Goal: Task Accomplishment & Management: Complete application form

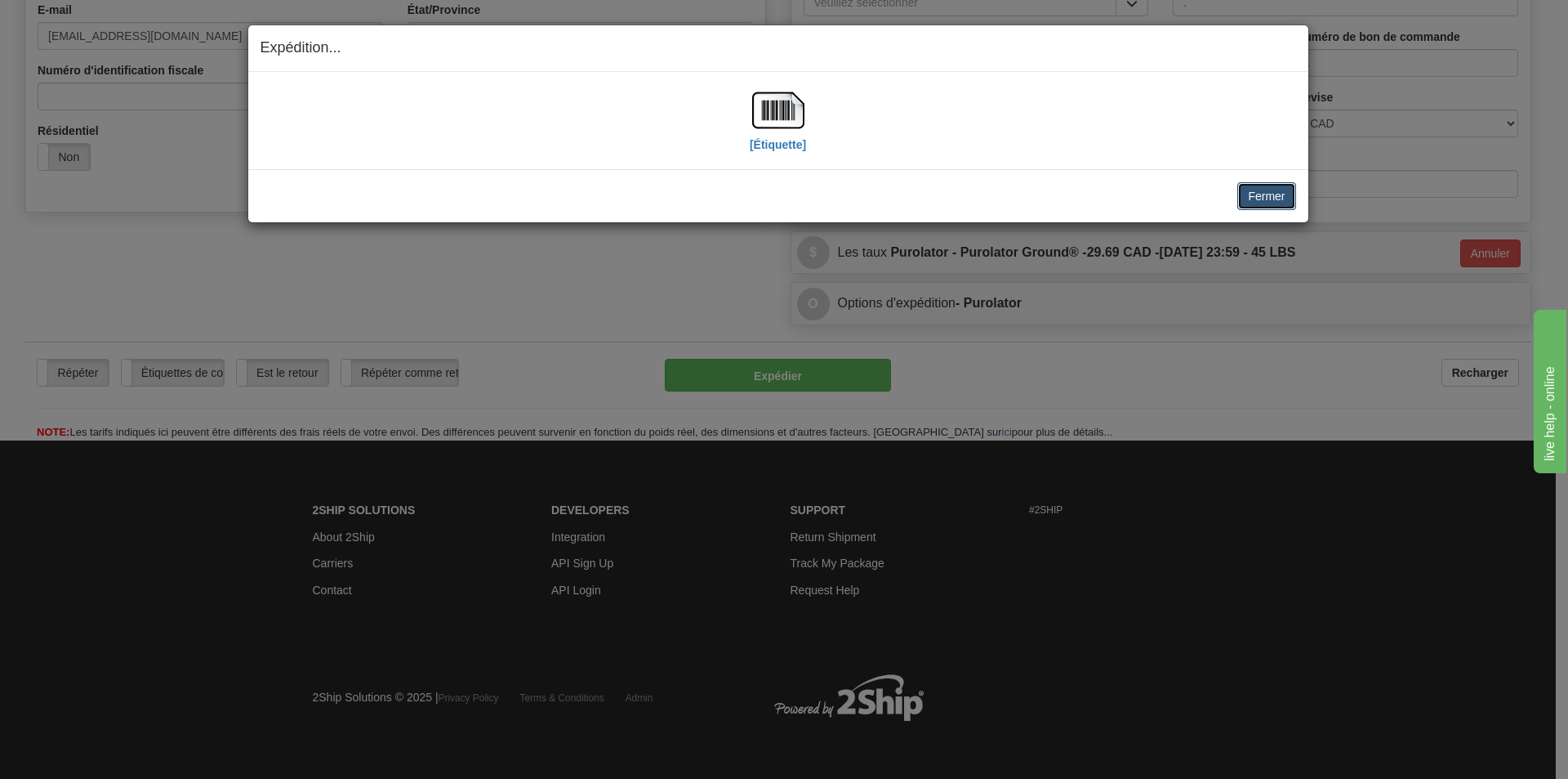
click at [1273, 197] on button "Fermer" at bounding box center [1265, 196] width 58 height 28
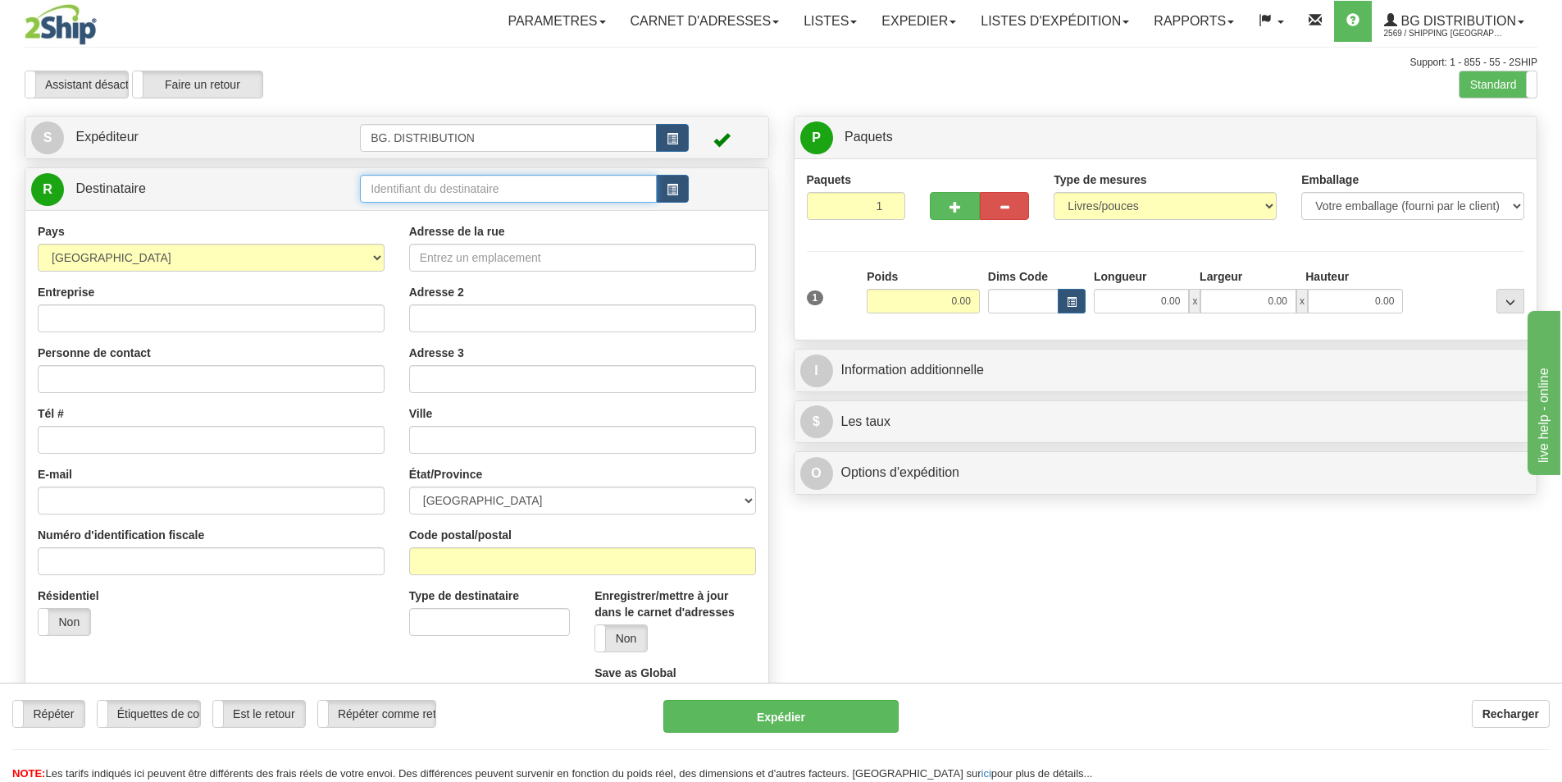
click at [457, 188] on input "text" at bounding box center [508, 189] width 297 height 28
type input "5505..."
click button "Supprimer" at bounding box center [0, 0] width 0 height 0
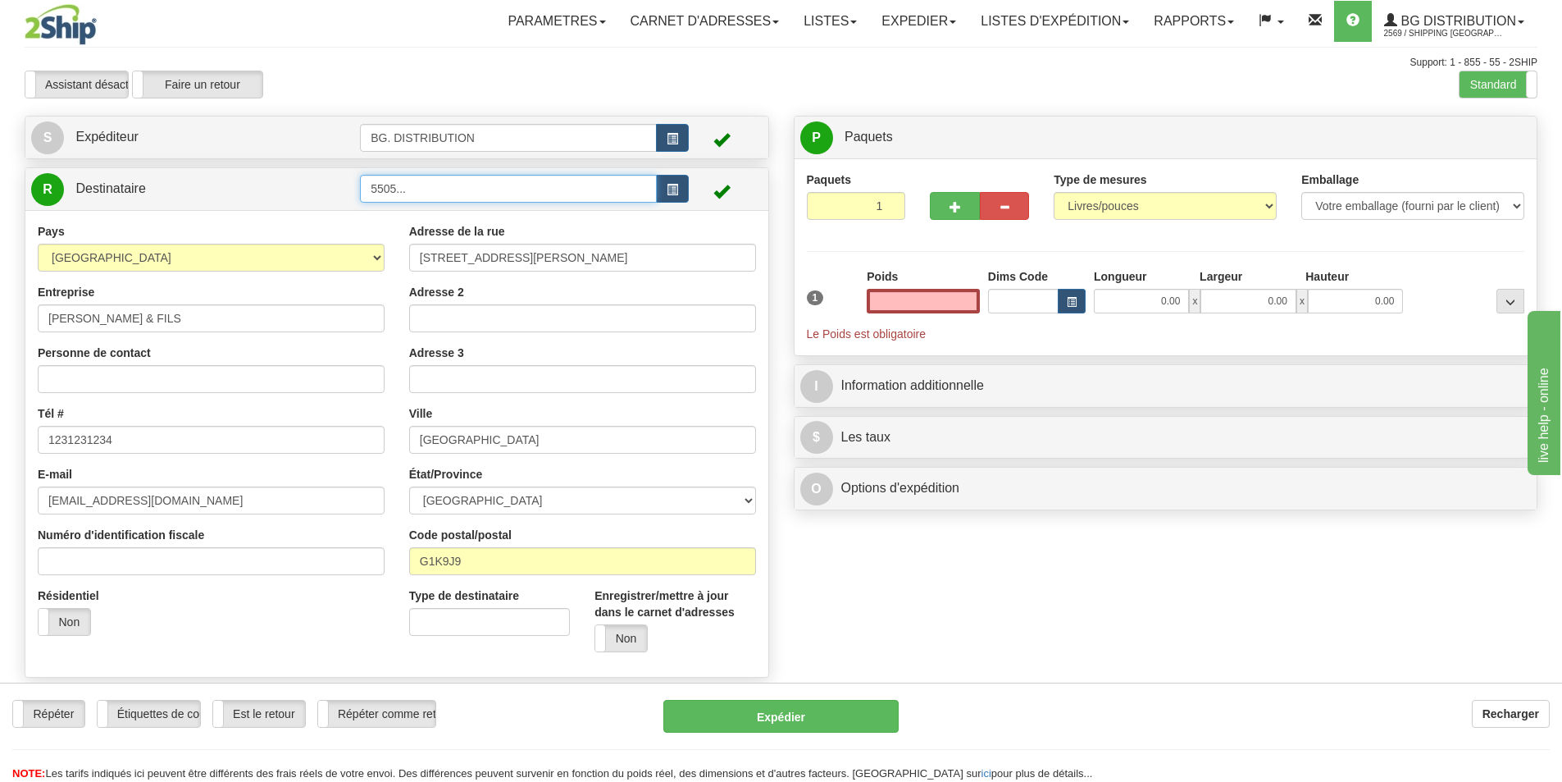
type input "0.00"
click at [488, 192] on input "5505..." at bounding box center [508, 189] width 297 height 28
type input "5505...."
click button "Supprimer" at bounding box center [0, 0] width 0 height 0
type input "0.00"
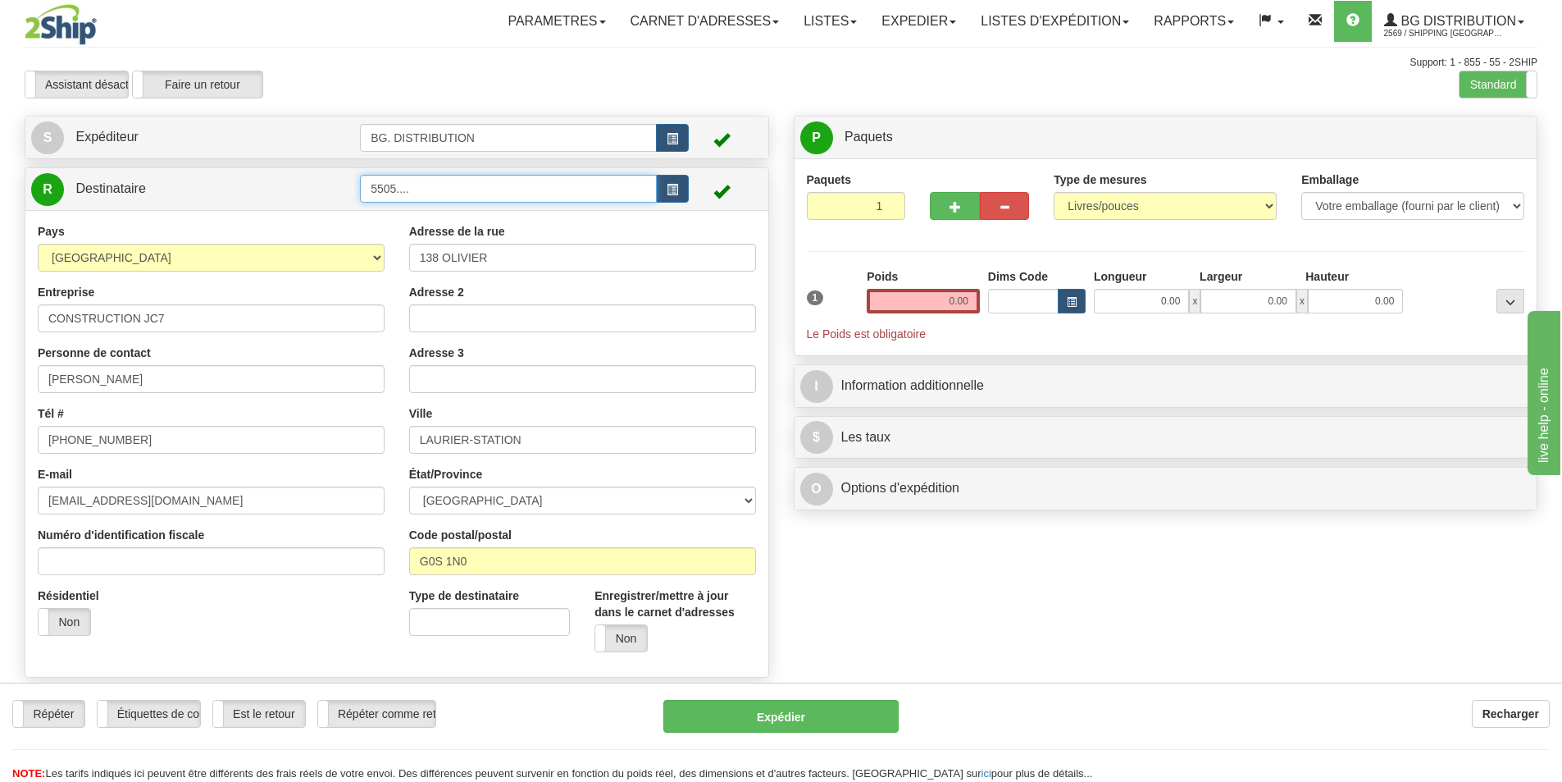
click at [488, 192] on input "5505...." at bounding box center [508, 189] width 297 height 28
type input "5505....."
click button "Supprimer" at bounding box center [0, 0] width 0 height 0
type input "0.00"
click at [488, 192] on input "5505....." at bounding box center [508, 189] width 297 height 28
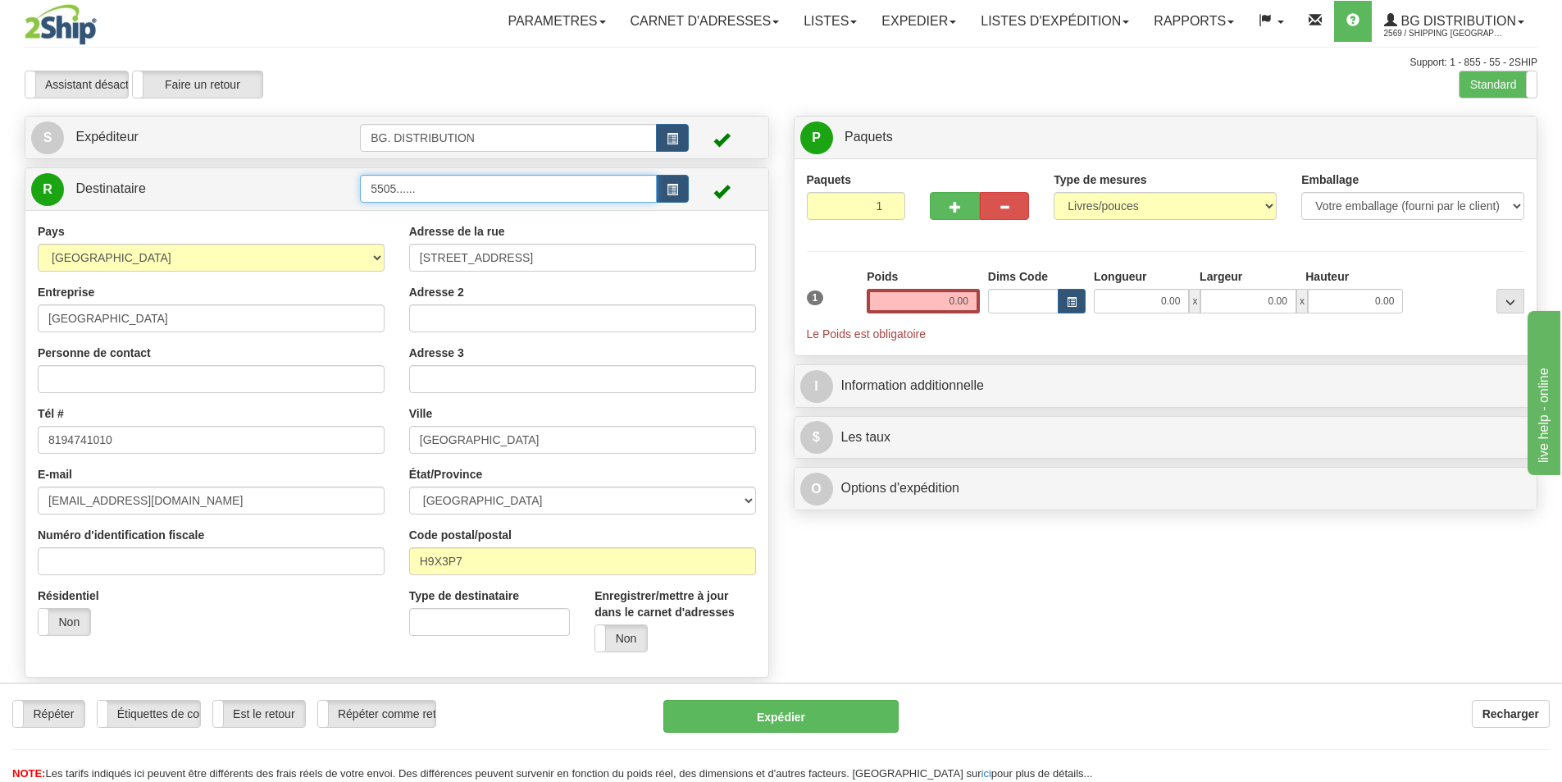
type input "5505......"
click button "Supprimer" at bounding box center [0, 0] width 0 height 0
type input "0.00"
click at [488, 192] on input "5505......" at bounding box center [508, 189] width 297 height 28
type input "5505......."
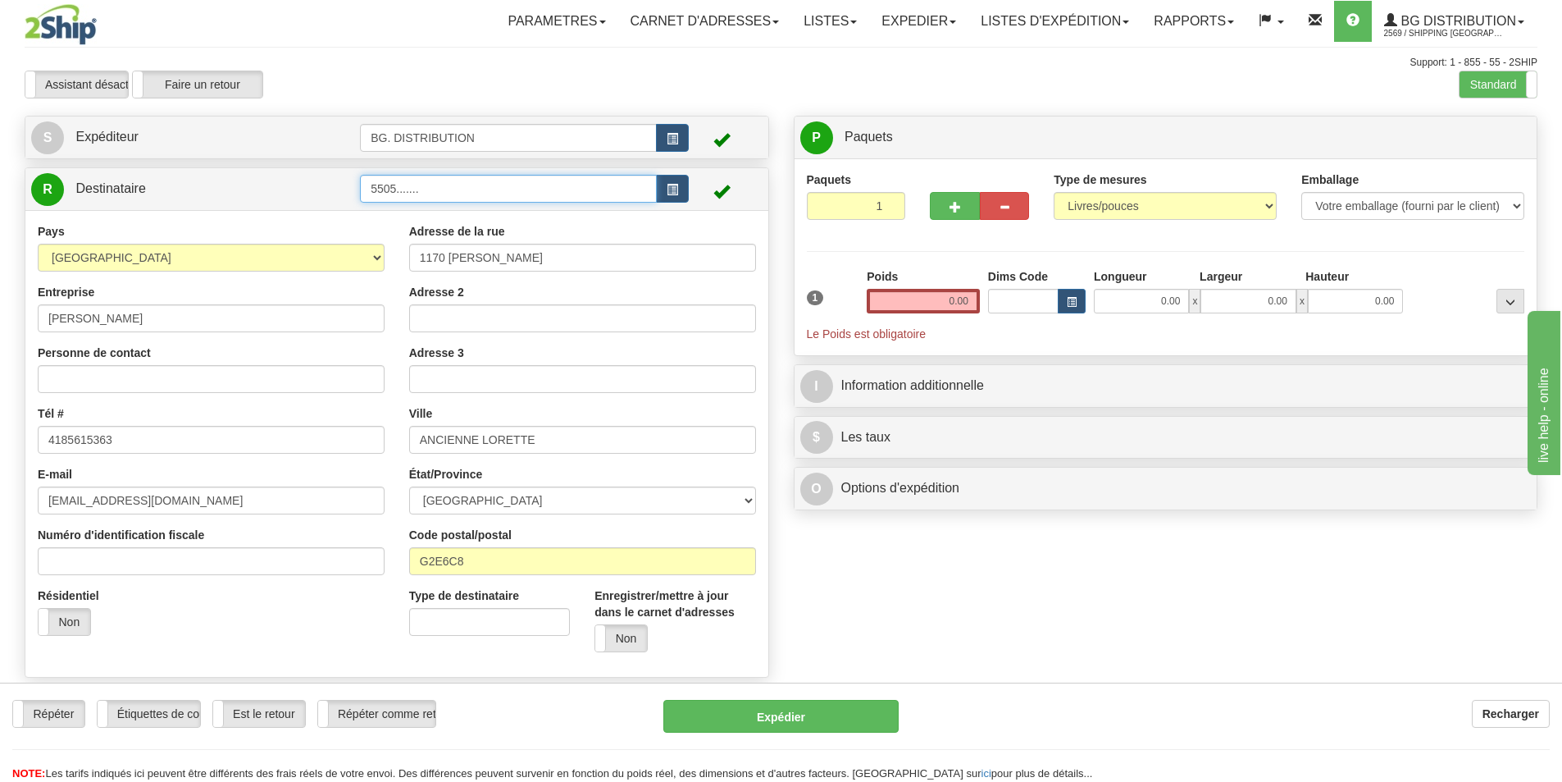
click button "Supprimer" at bounding box center [0, 0] width 0 height 0
type input "0.00"
click at [488, 192] on input "5505......." at bounding box center [508, 189] width 297 height 28
type input "5505........"
click button "Supprimer" at bounding box center [0, 0] width 0 height 0
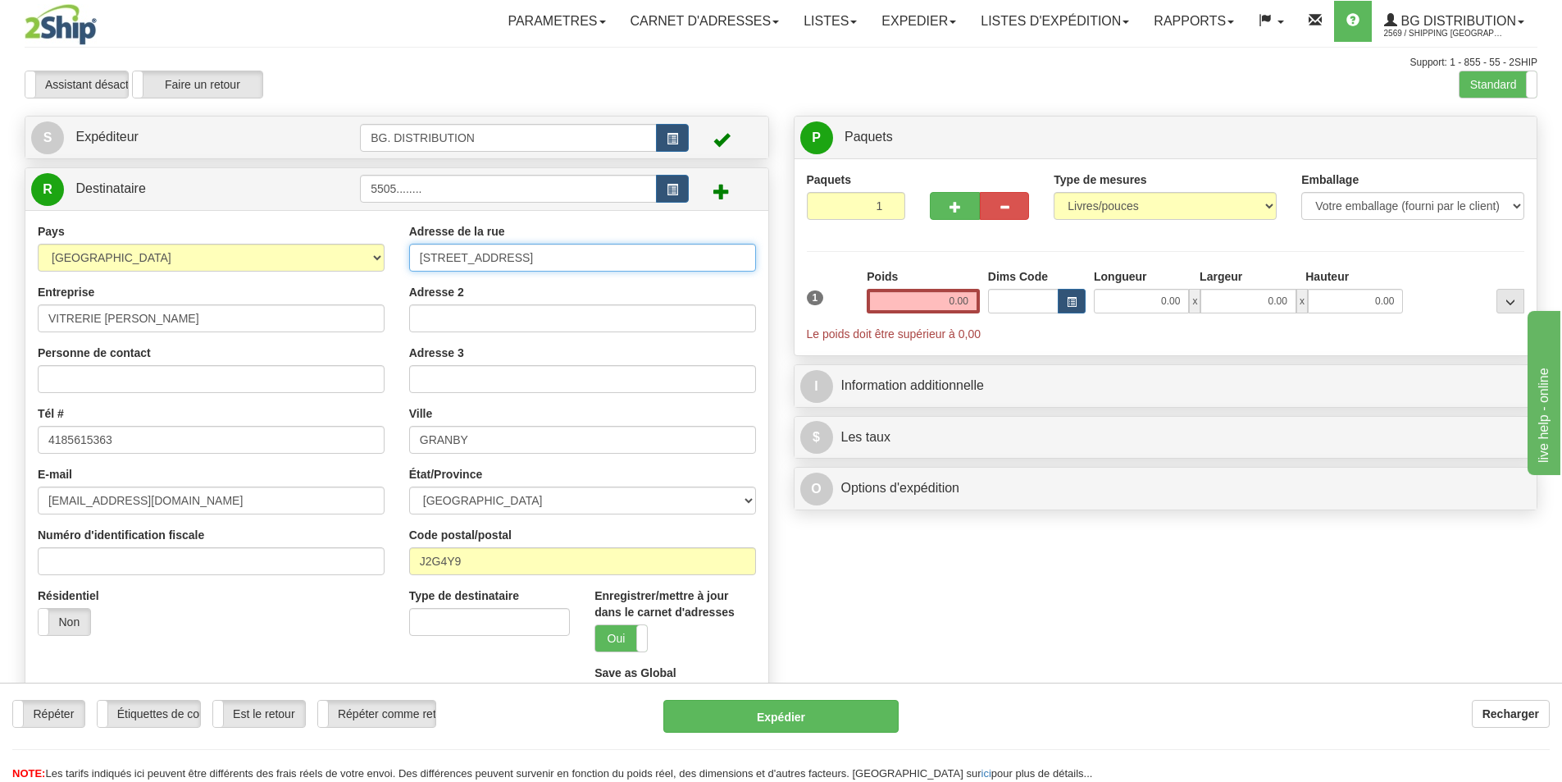
drag, startPoint x: 529, startPoint y: 253, endPoint x: 387, endPoint y: 241, distance: 142.3
click at [388, 241] on div "Pays AFGHANISTAN ALAND ISLANDS ALBANIA ALGERIA AMERICAN SAMOA ANDORRA ANGOLA AN…" at bounding box center [396, 474] width 743 height 502
type input "227 route 271"
click at [464, 312] on input "Adresse 2" at bounding box center [582, 318] width 347 height 28
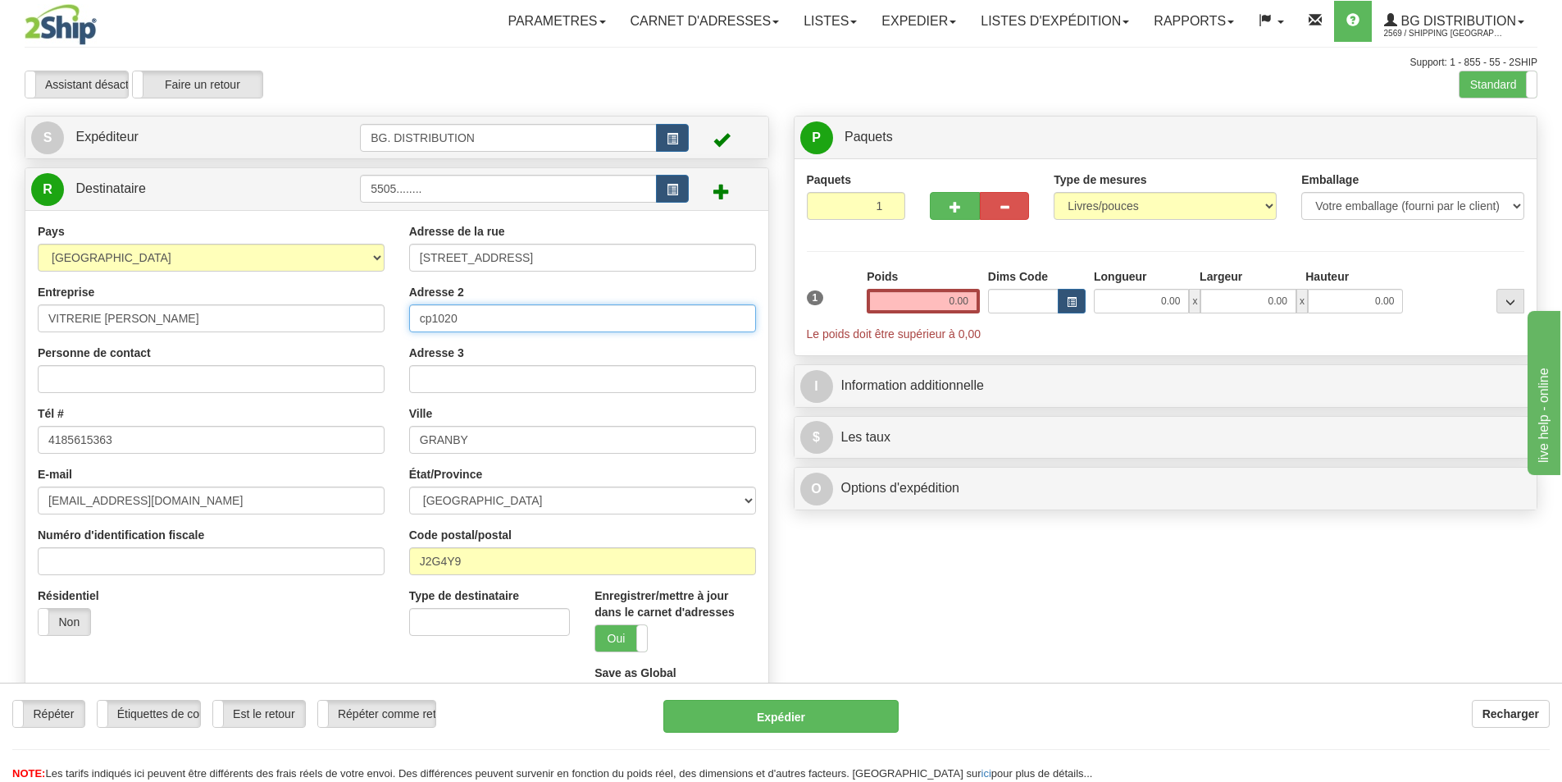
drag, startPoint x: 432, startPoint y: 318, endPoint x: 411, endPoint y: 318, distance: 21.3
click at [411, 318] on input "cp1020" at bounding box center [582, 318] width 347 height 28
type input "CP1020"
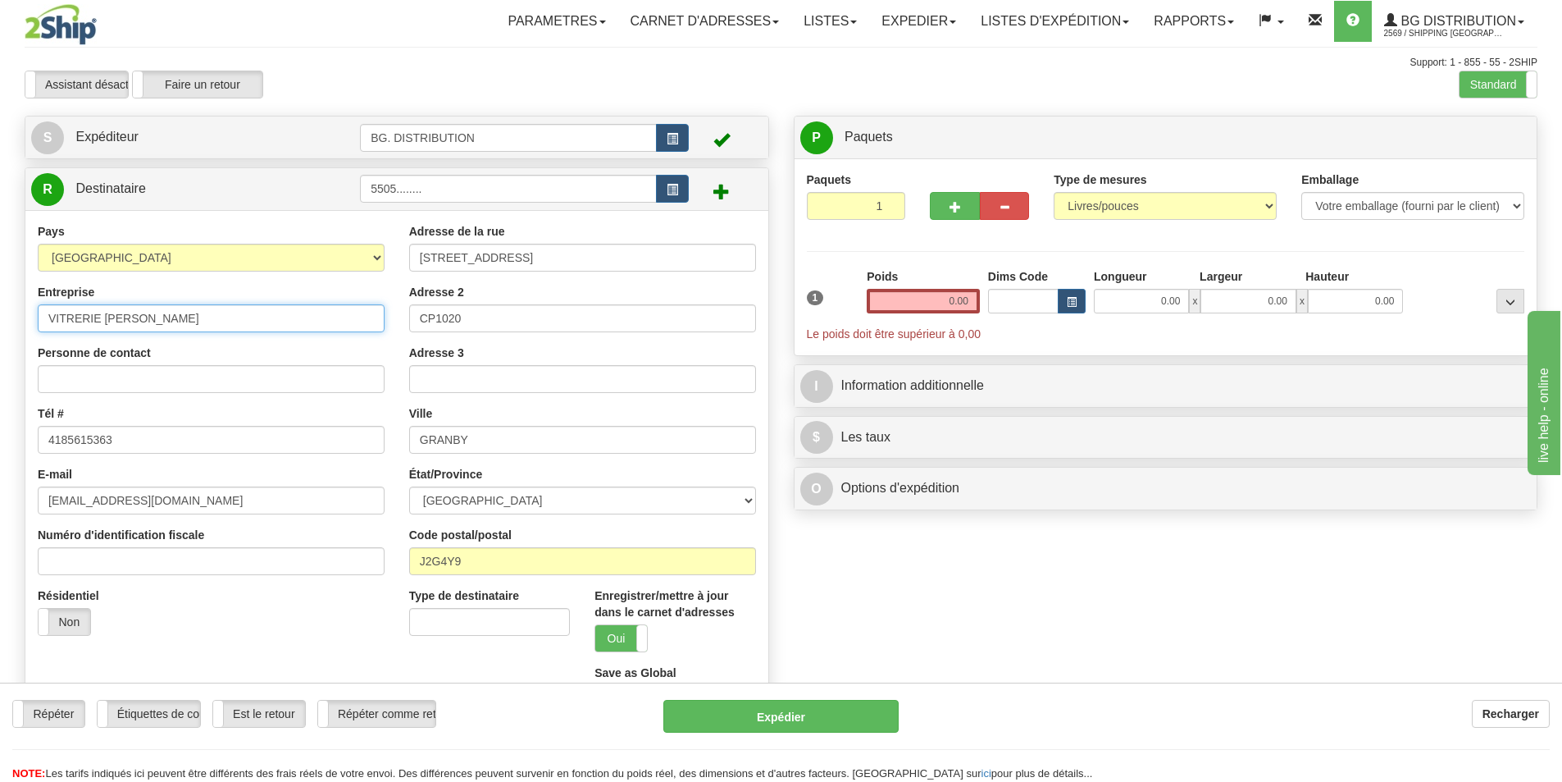
drag, startPoint x: 210, startPoint y: 317, endPoint x: 0, endPoint y: 321, distance: 210.0
click at [0, 321] on div "Toggle navigation Parametres Préférences d'expédition Préférences des champs Ne…" at bounding box center [781, 415] width 1562 height 830
type input "b"
type input "BINET"
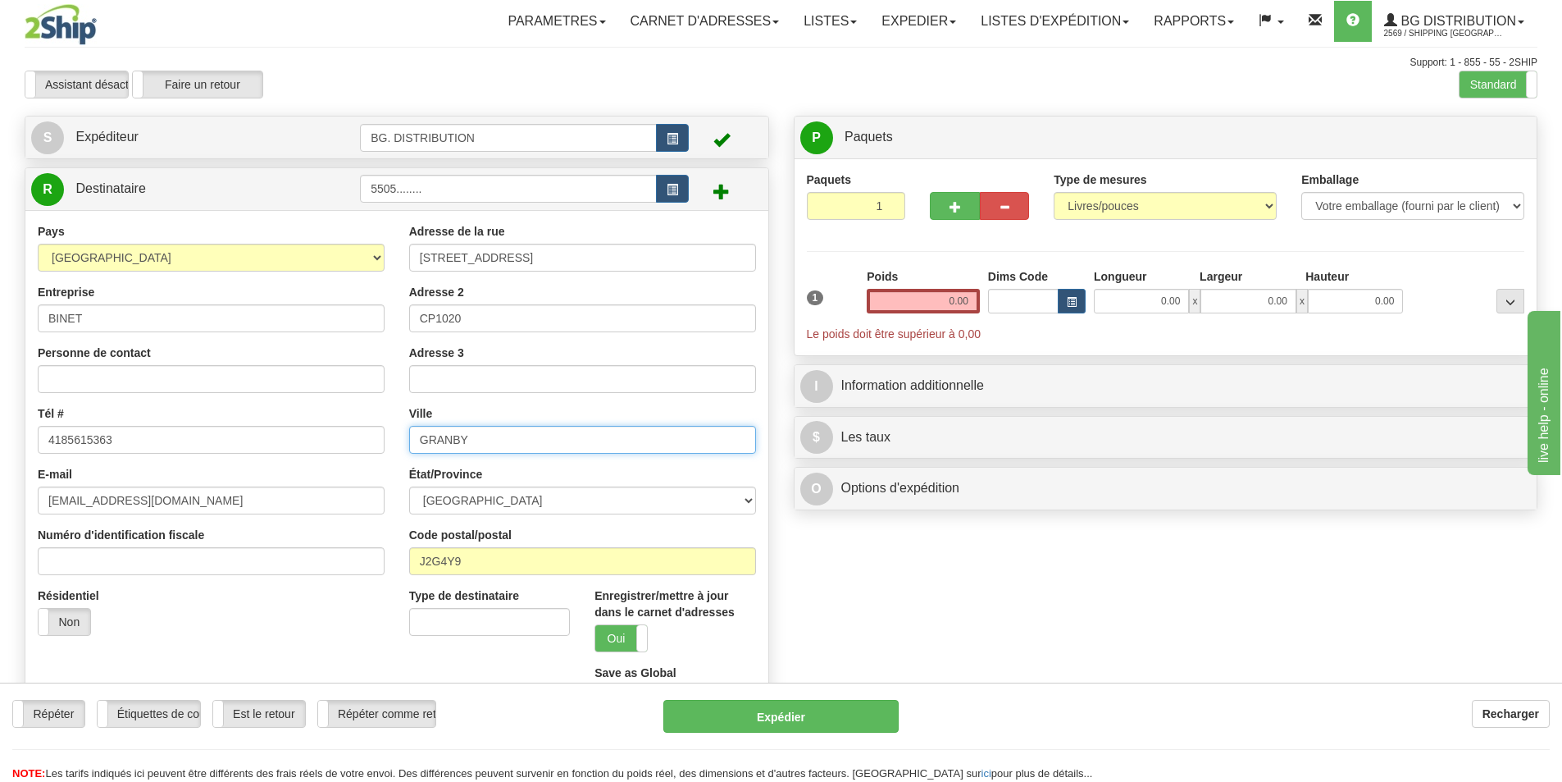
click at [514, 445] on input "GRANBY" at bounding box center [582, 440] width 347 height 28
drag, startPoint x: 514, startPoint y: 445, endPoint x: 293, endPoint y: 431, distance: 221.9
click at [311, 432] on div "Pays AFGHANISTAN ALAND ISLANDS ALBANIA ALGERIA AMERICAN SAMOA ANDORRA ANGOLA AN…" at bounding box center [396, 474] width 743 height 502
type input "ST BENOIT DE LABRE"
click at [496, 506] on select "ALBERTA BRITISH COLUMBIA MANITOBA NEW BRUNSWICK NEWFOUNDLAND NOVA SCOTIA NUNAVU…" at bounding box center [582, 500] width 347 height 28
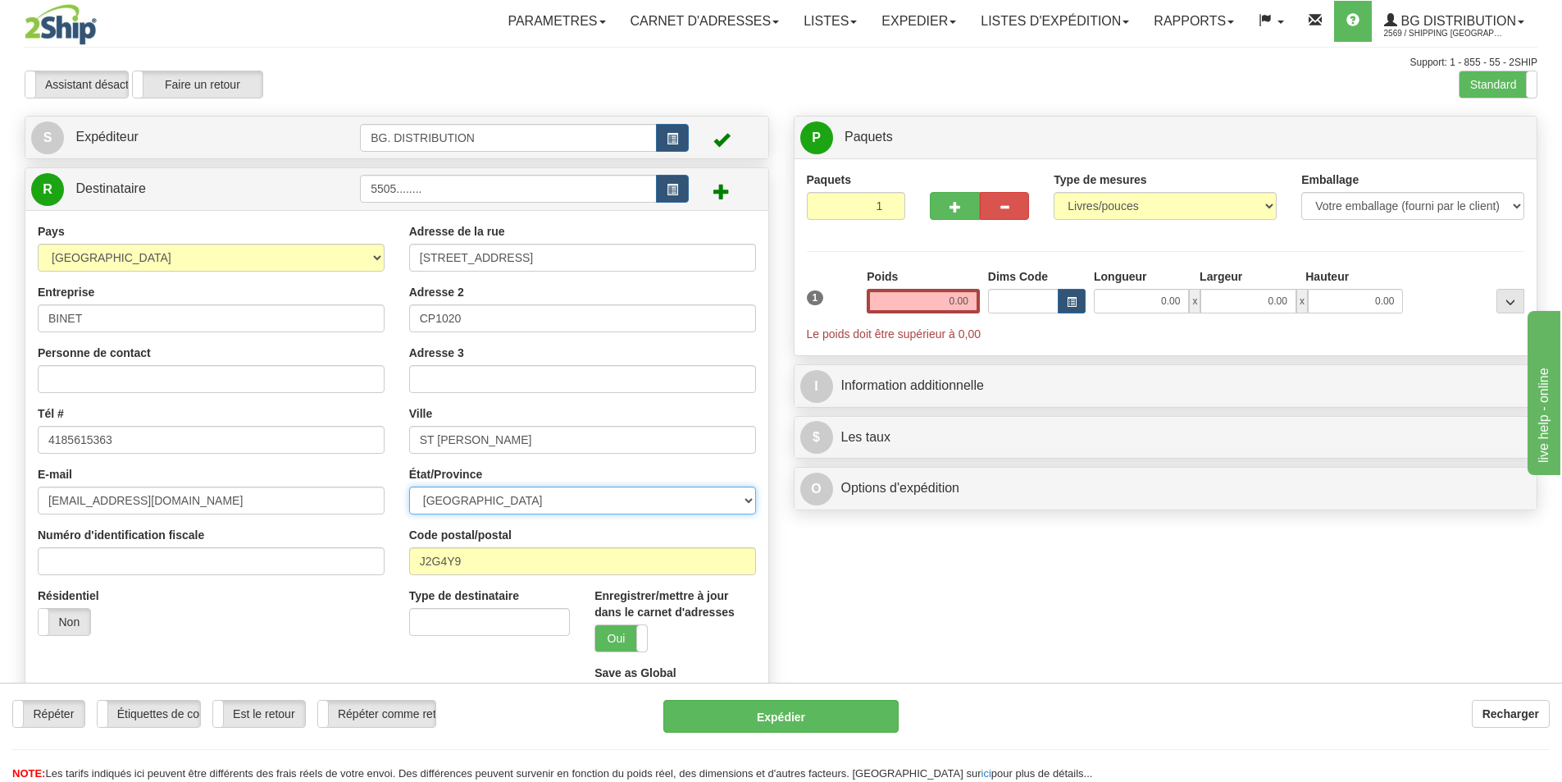
click at [495, 505] on select "ALBERTA BRITISH COLUMBIA MANITOBA NEW BRUNSWICK NEWFOUNDLAND NOVA SCOTIA NUNAVU…" at bounding box center [582, 500] width 347 height 28
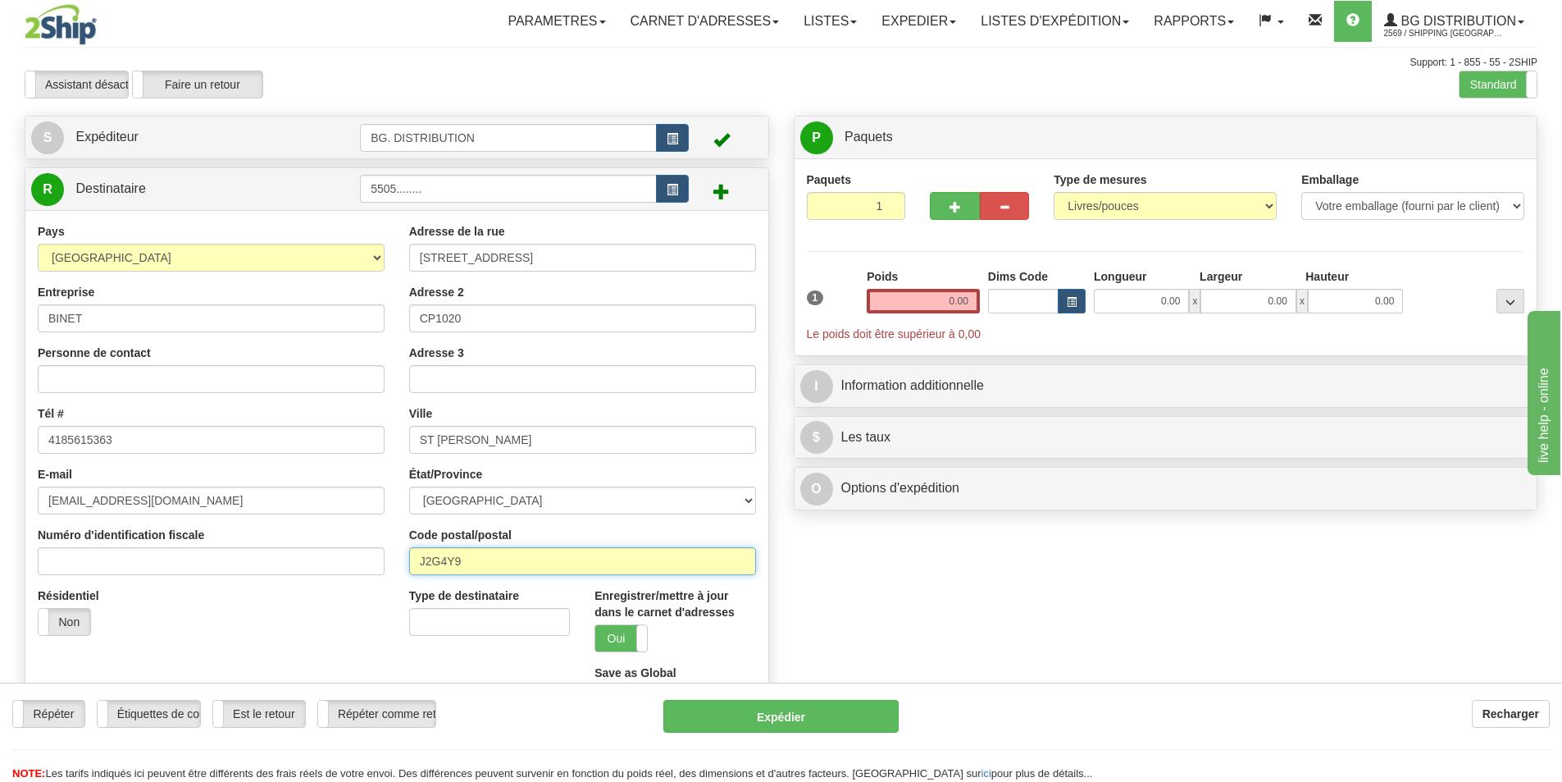
drag, startPoint x: 515, startPoint y: 559, endPoint x: 482, endPoint y: 560, distance: 32.8
click at [488, 561] on input "J2G4Y9" at bounding box center [582, 561] width 347 height 28
drag, startPoint x: 472, startPoint y: 557, endPoint x: 317, endPoint y: 530, distance: 156.5
click at [349, 536] on div "Pays AFGHANISTAN ALAND ISLANDS ALBANIA ALGERIA AMERICAN SAMOA ANDORRA ANGOLA AN…" at bounding box center [396, 474] width 743 height 502
type input "G0M1P0"
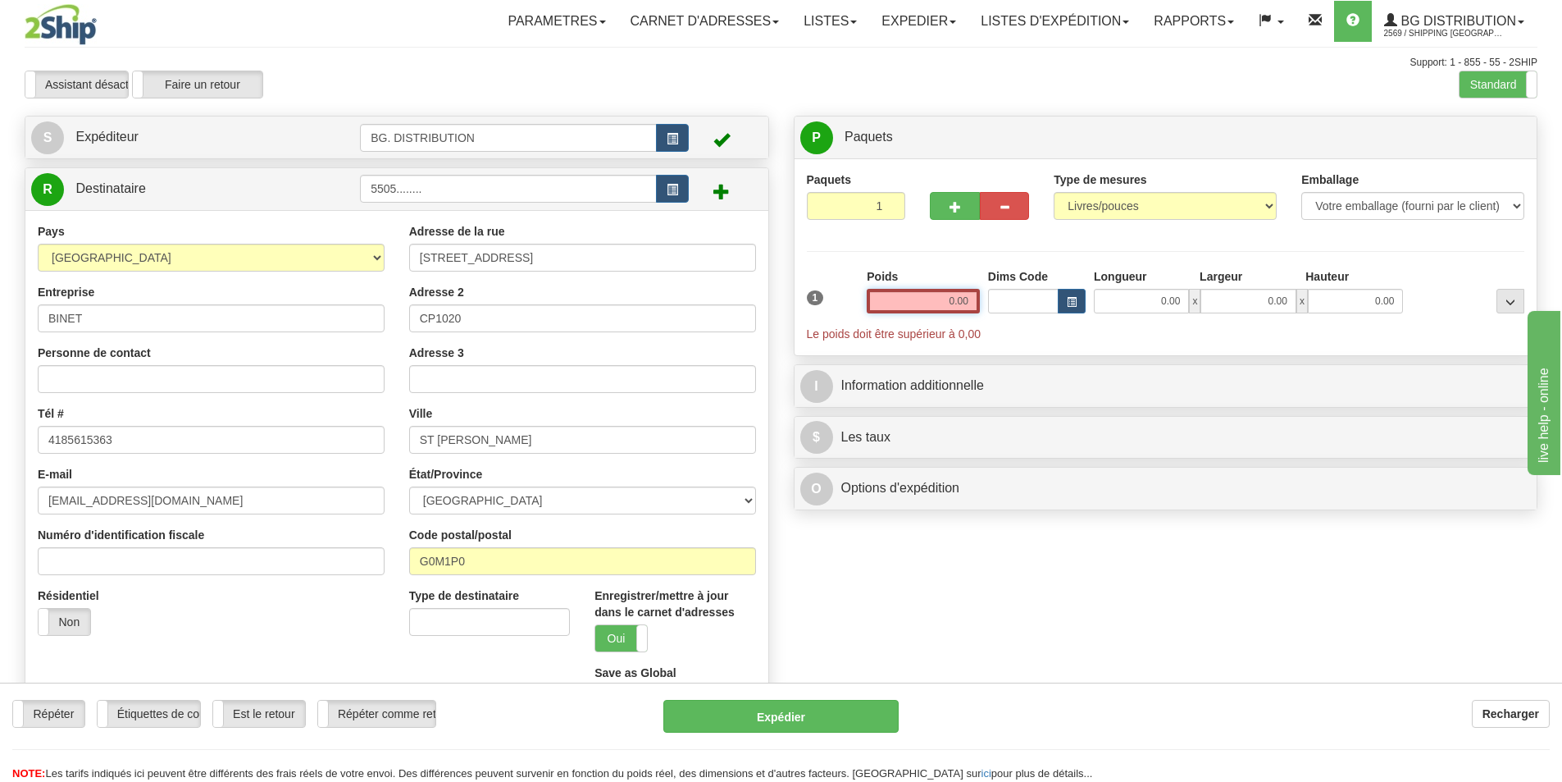
click at [942, 301] on input "0.00" at bounding box center [923, 301] width 113 height 25
type input "0.00"
click at [937, 212] on button "button" at bounding box center [954, 206] width 49 height 28
type input "2"
drag, startPoint x: 940, startPoint y: 299, endPoint x: 982, endPoint y: 303, distance: 42.8
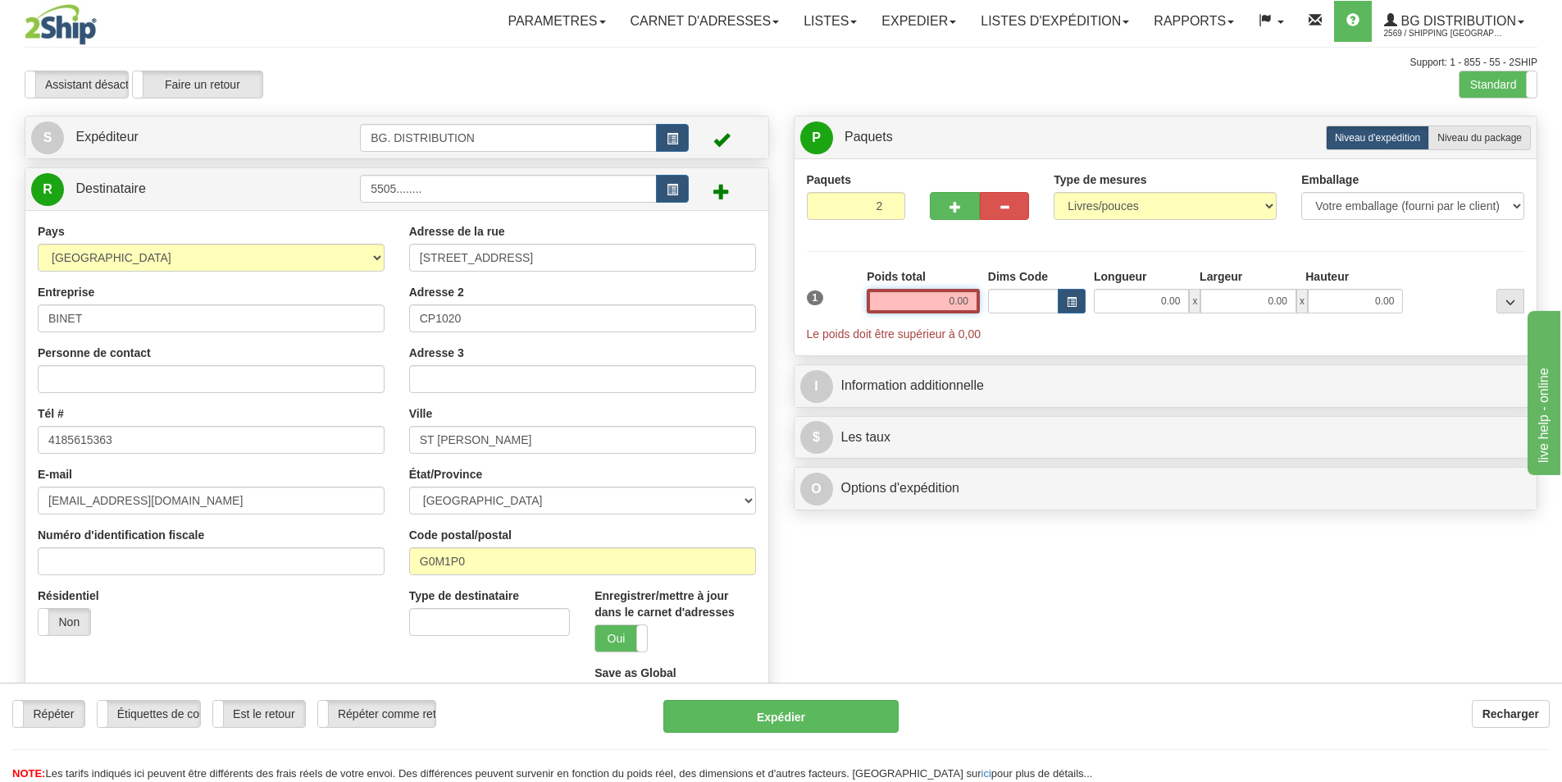
click at [965, 299] on input "0.00" at bounding box center [923, 301] width 113 height 25
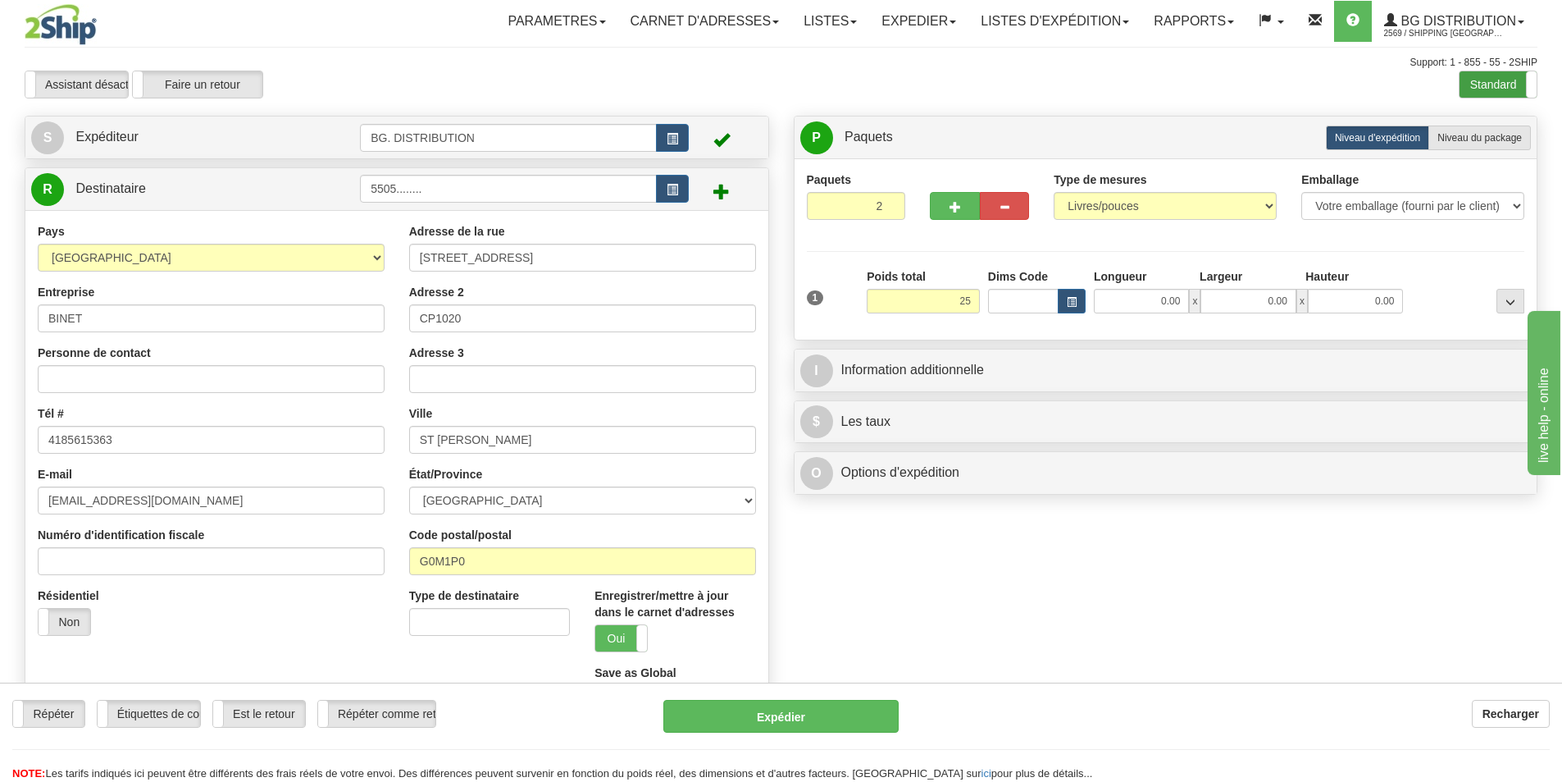
type input "25.00"
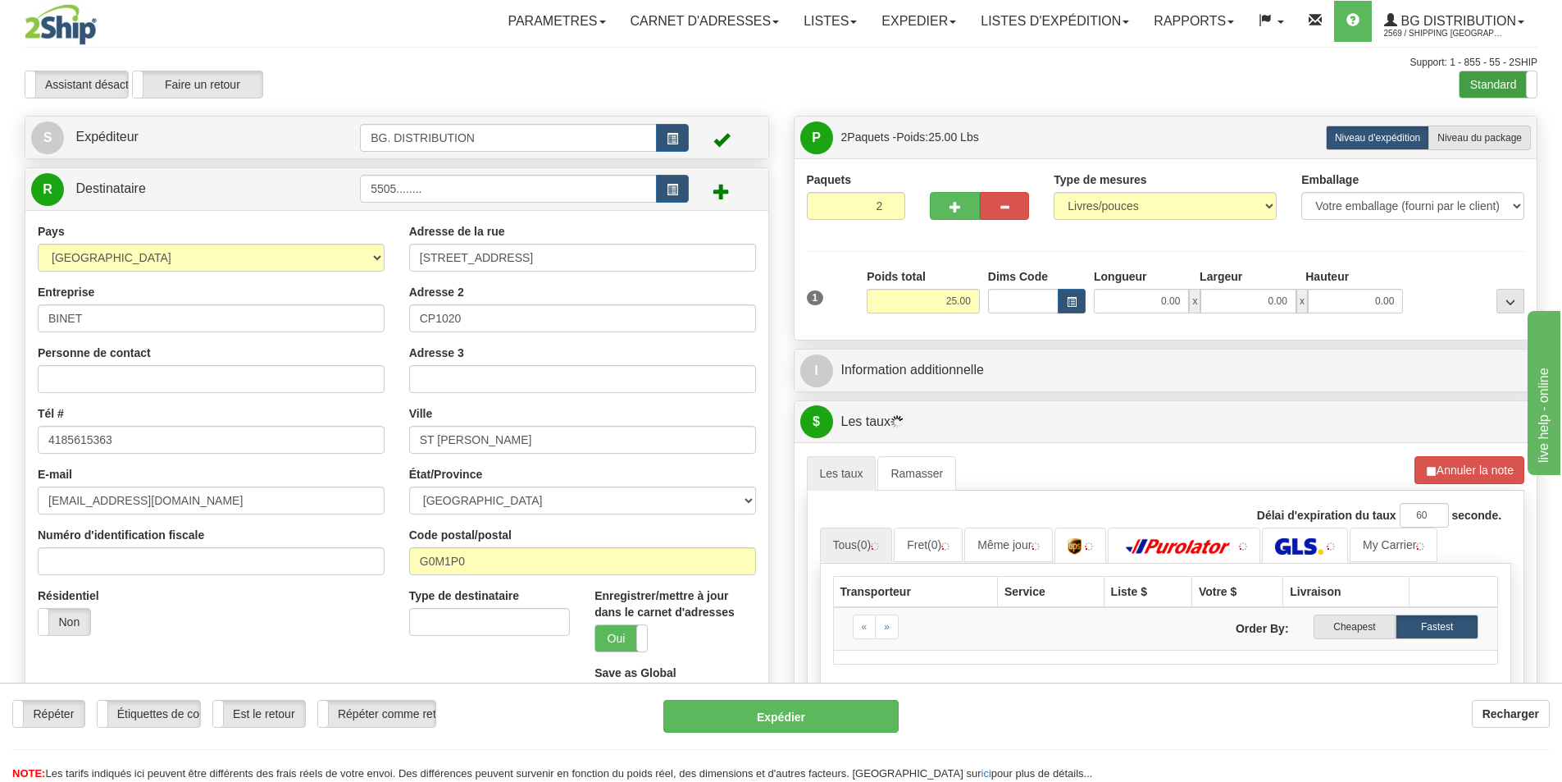
click at [1485, 84] on label "Standard" at bounding box center [1498, 84] width 77 height 26
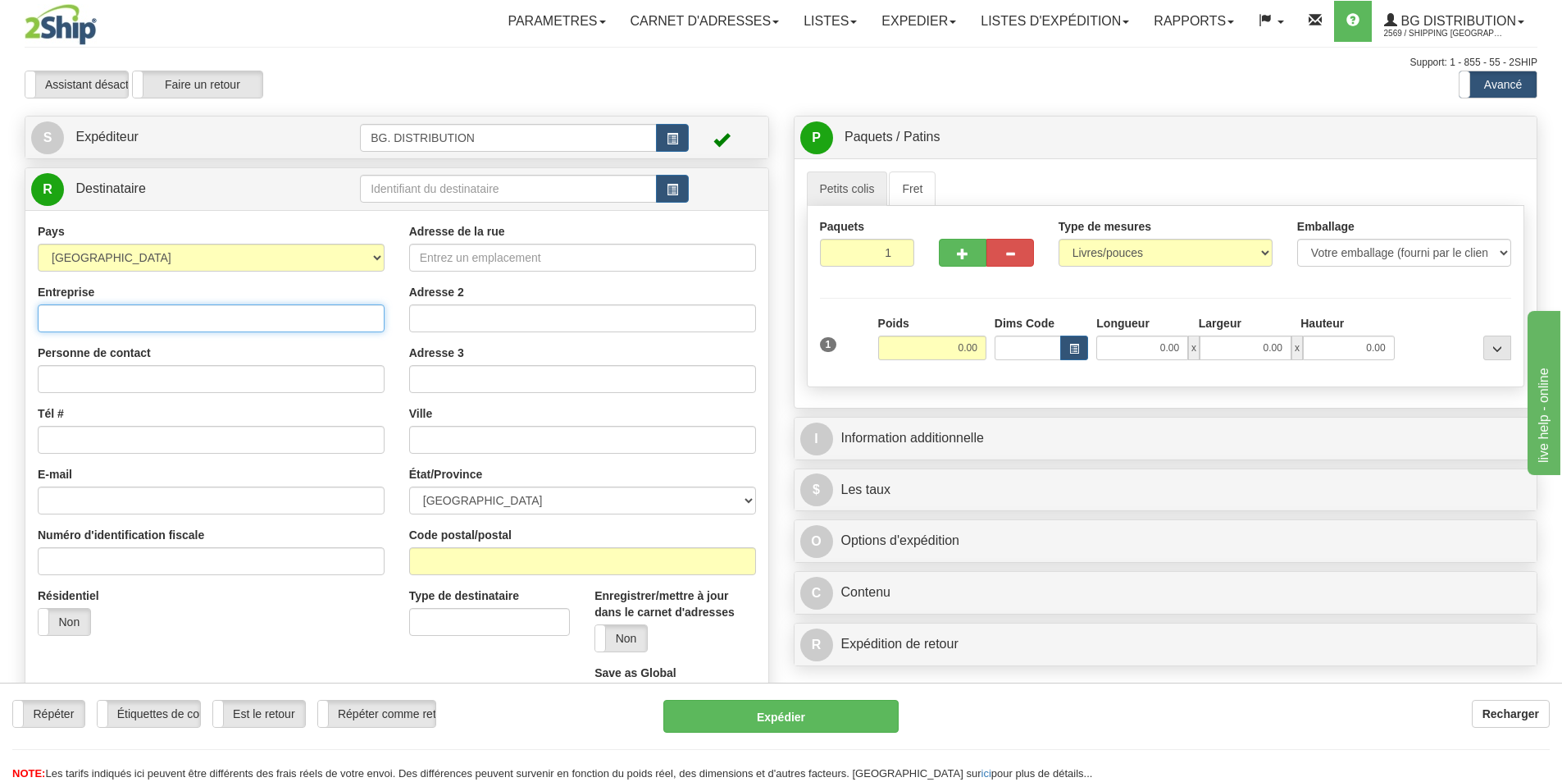
click at [241, 310] on input "Entreprise" at bounding box center [211, 318] width 347 height 28
type input "CONSTRUCTION BINET"
click at [195, 432] on input "Tél #" at bounding box center [211, 440] width 347 height 28
type input "8194741010"
click at [518, 262] on input "Adresse de la rue" at bounding box center [582, 258] width 347 height 28
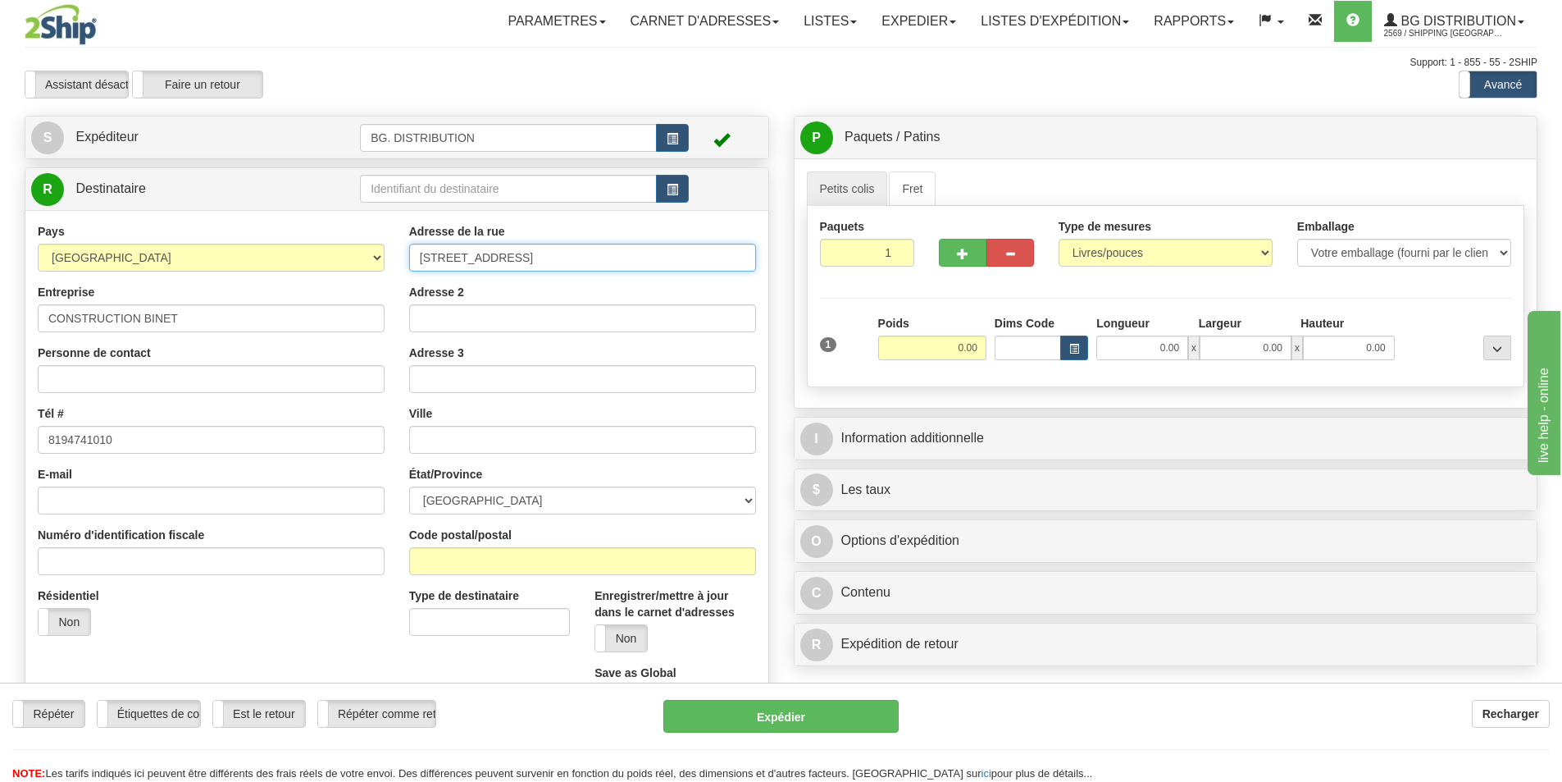
type input "227 ROUTE 271"
click at [478, 313] on input "Adresse 2" at bounding box center [582, 318] width 347 height 28
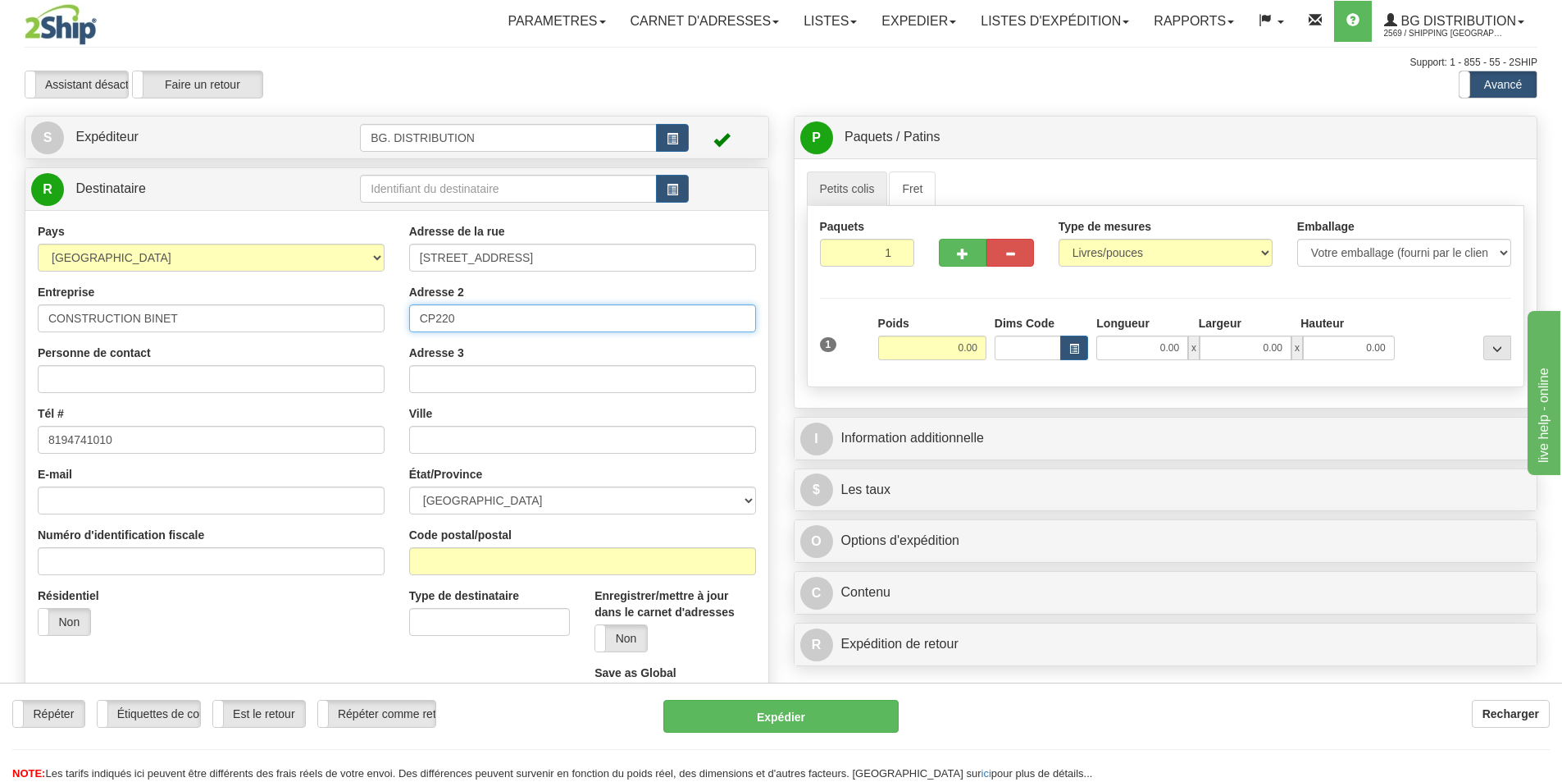
type input "CP220"
click at [590, 444] on input "text" at bounding box center [582, 440] width 347 height 28
type input "ST BENOIT LABRE"
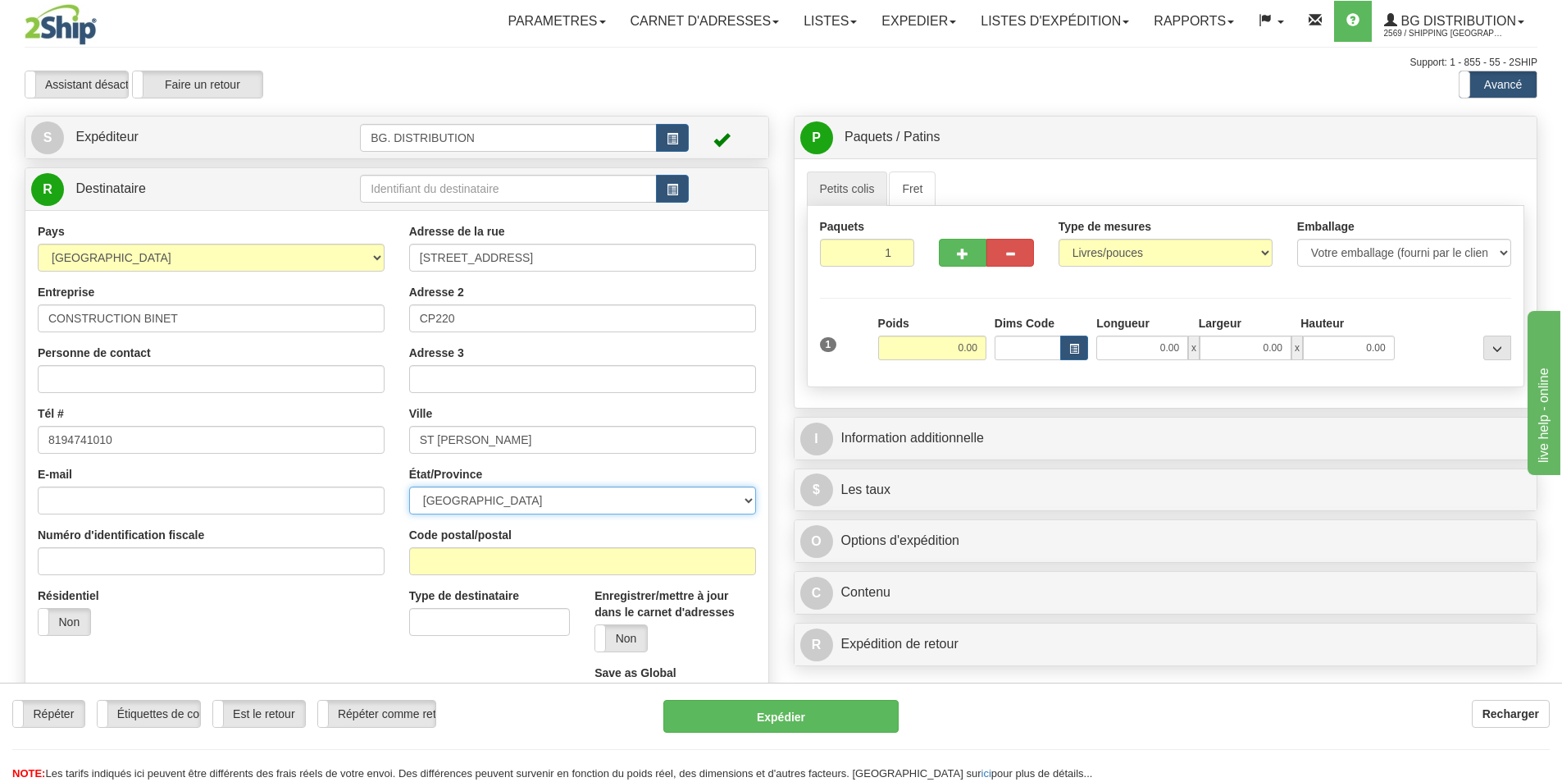
click at [521, 500] on select "ALBERTA BRITISH COLUMBIA MANITOBA NEW BRUNSWICK NEWFOUNDLAND NOVA SCOTIA NUNAVU…" at bounding box center [582, 500] width 347 height 28
select select "QC"
click at [409, 486] on select "ALBERTA BRITISH COLUMBIA MANITOBA NEW BRUNSWICK NEWFOUNDLAND NOVA SCOTIA NUNAVU…" at bounding box center [582, 500] width 347 height 28
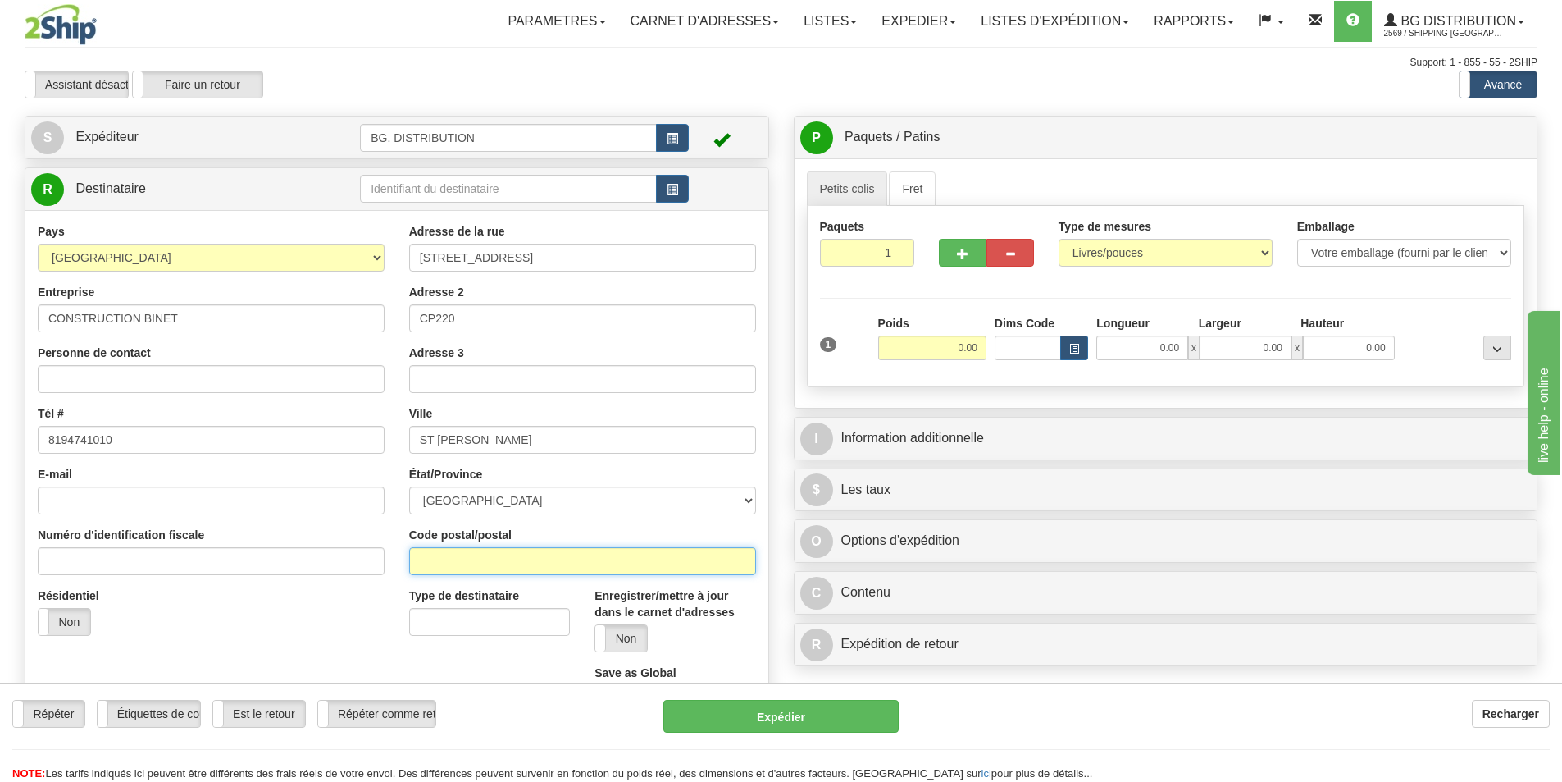
click at [476, 558] on input "Code postal/postal" at bounding box center [582, 561] width 347 height 28
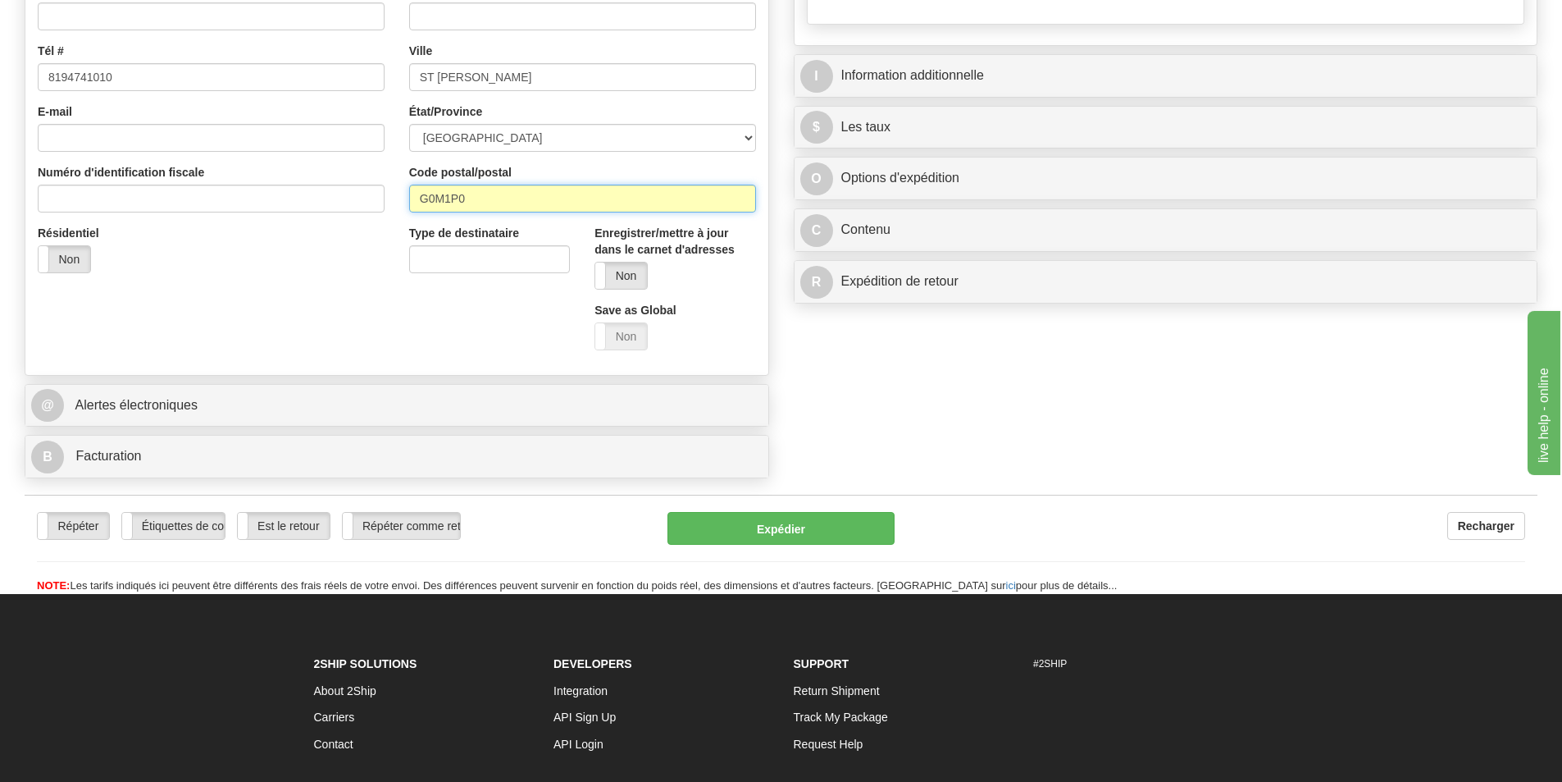
scroll to position [410, 0]
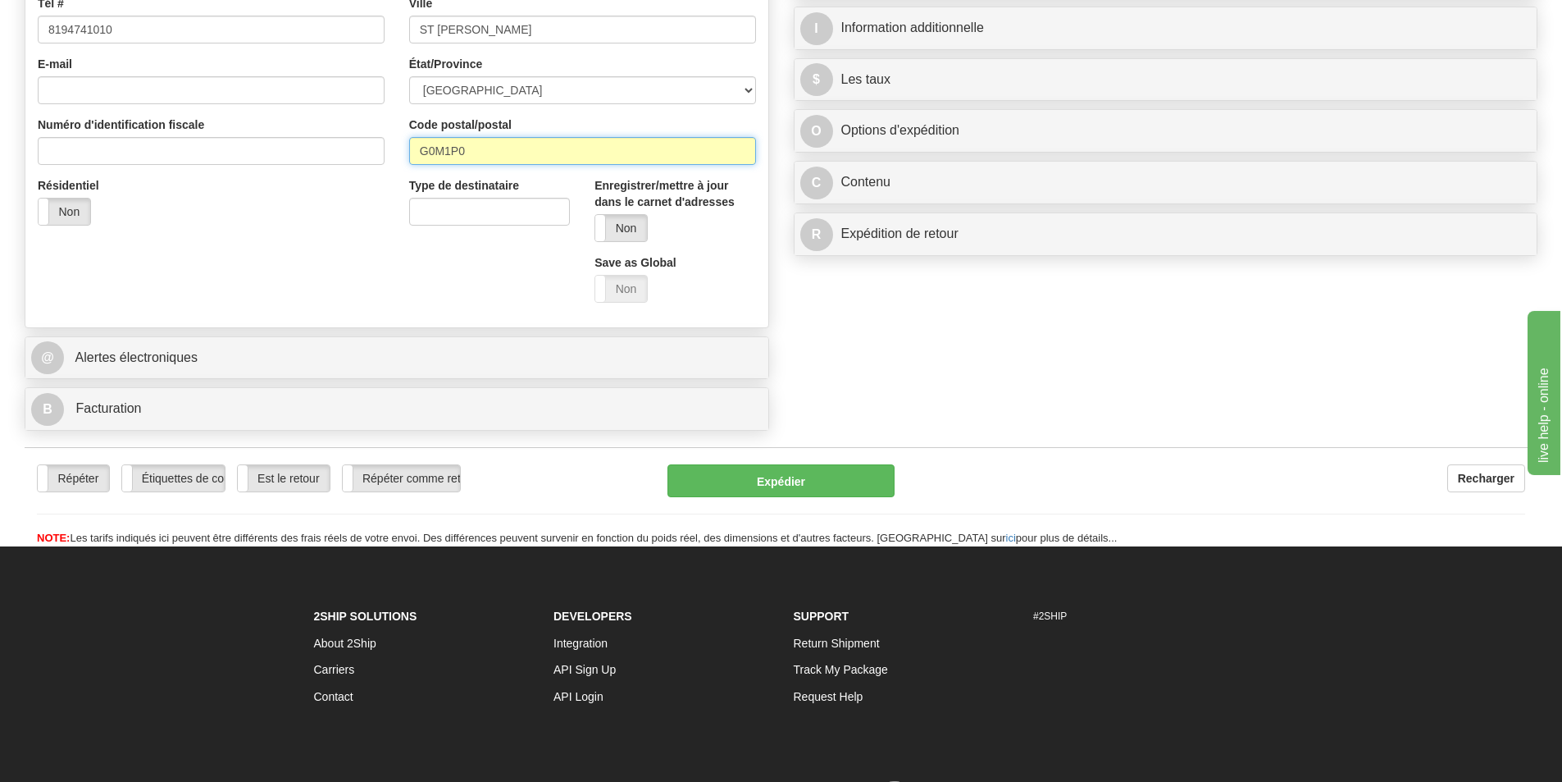
type input "G0M1P0"
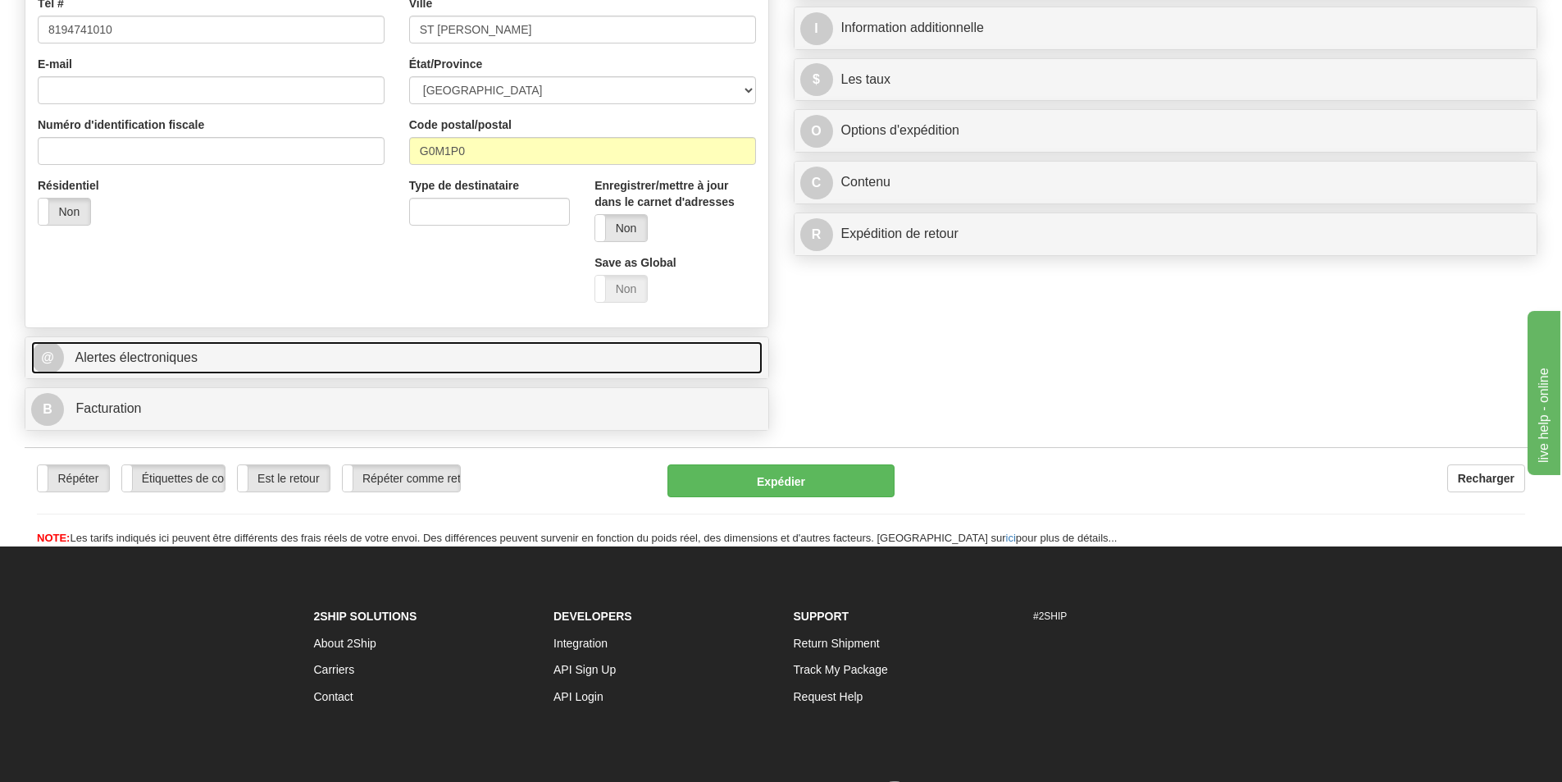
click at [538, 359] on link "@ Alertes électroniques" at bounding box center [397, 358] width 732 height 34
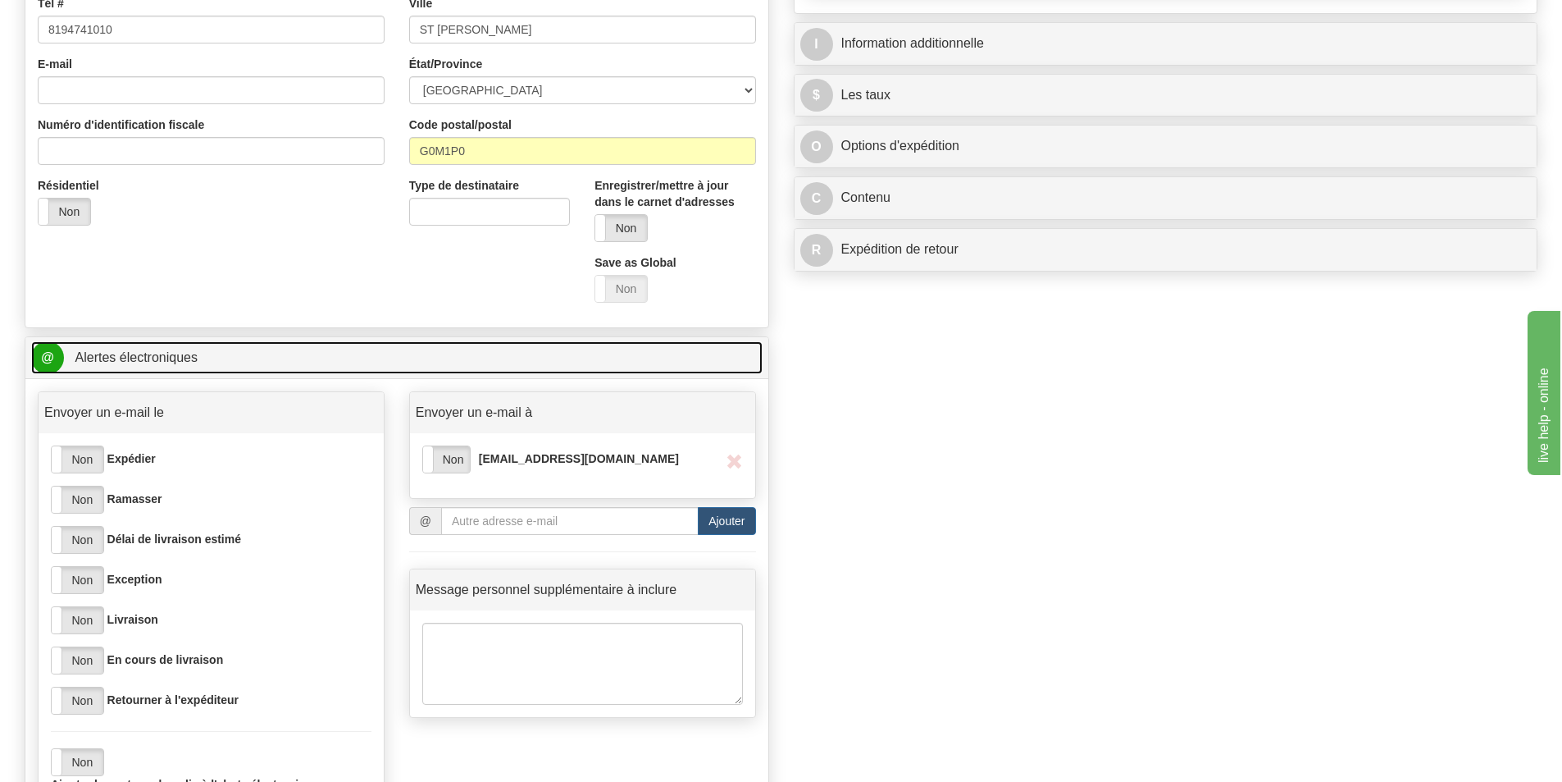
click at [327, 367] on link "@ Alertes électroniques" at bounding box center [397, 358] width 732 height 34
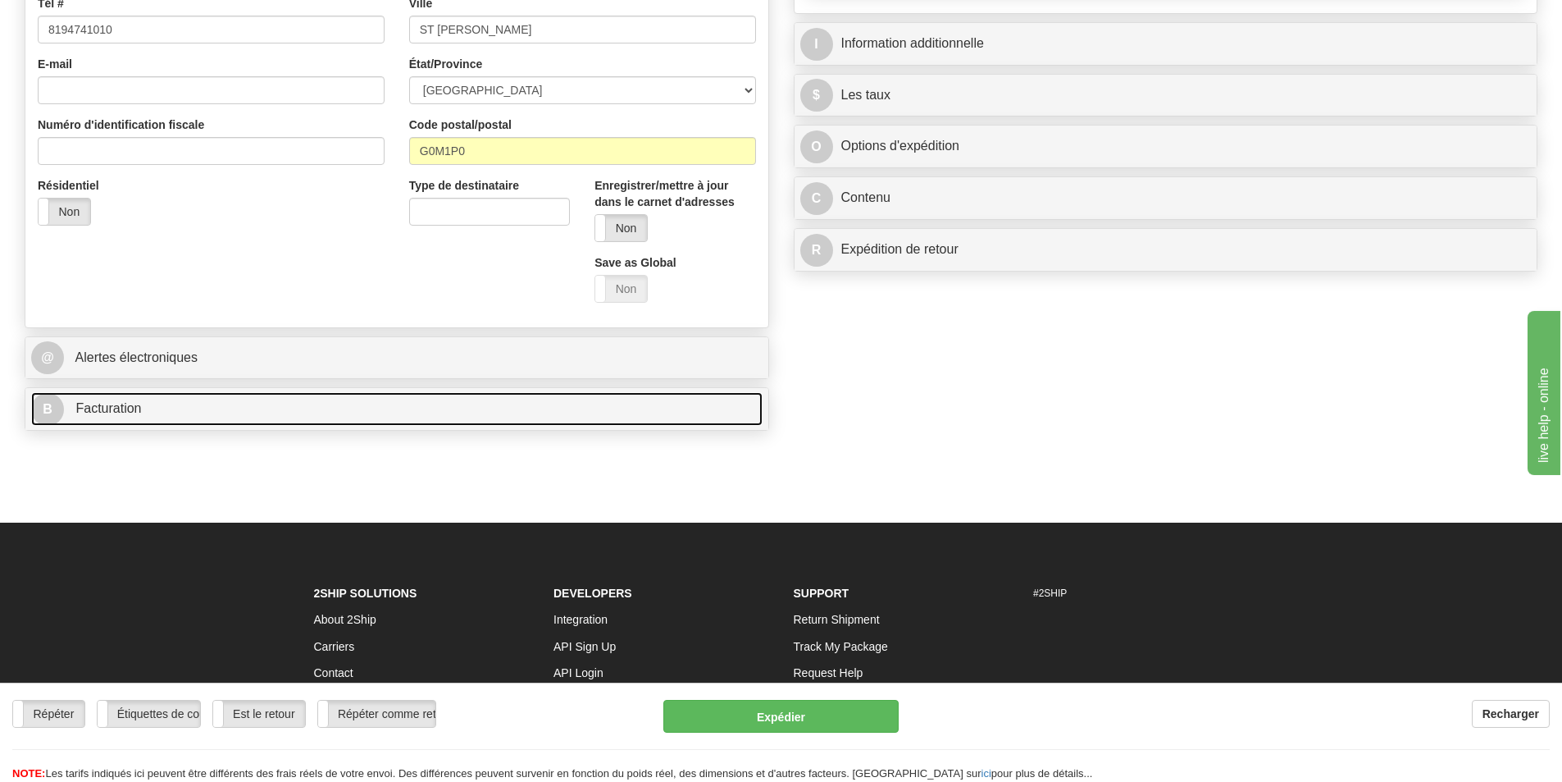
click at [593, 412] on link "B Facturation" at bounding box center [397, 409] width 732 height 34
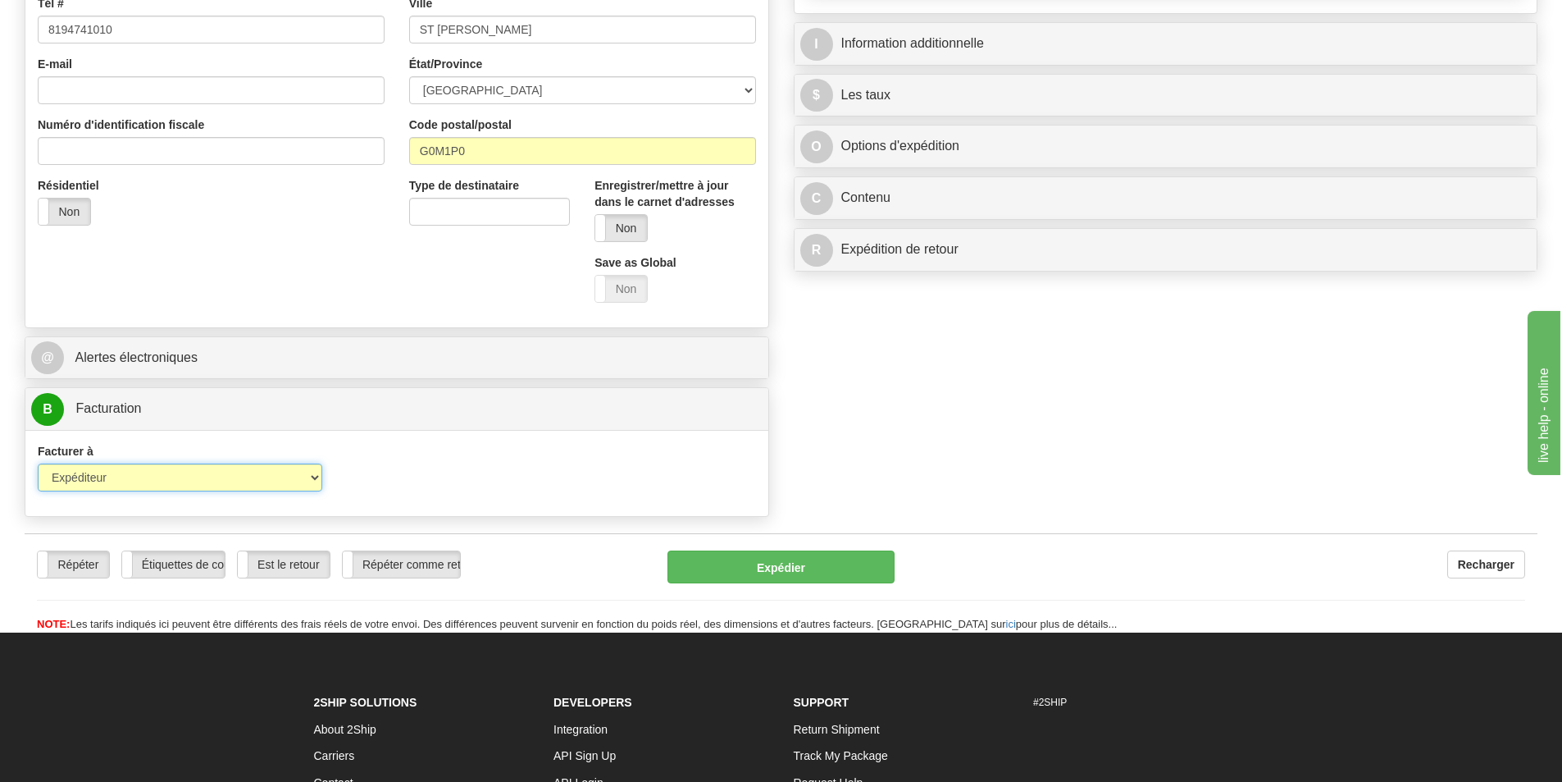
click at [206, 481] on select "Expéditeur Destinataire Tierce personne Collecter" at bounding box center [180, 477] width 285 height 28
select select "2"
click at [38, 463] on select "Expéditeur Destinataire Tierce personne Collecter" at bounding box center [180, 477] width 285 height 28
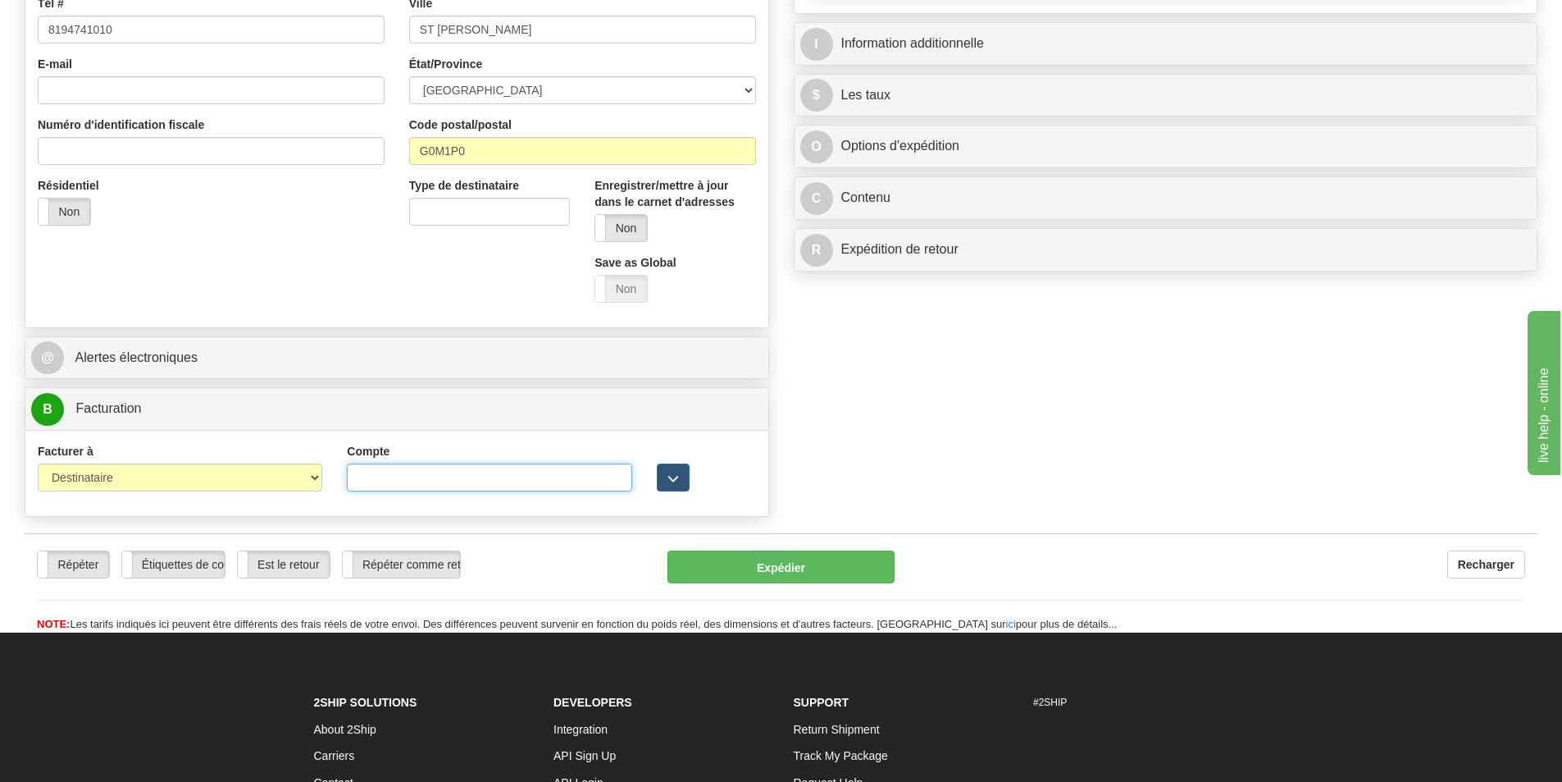
click at [414, 487] on input "Compte" at bounding box center [489, 477] width 285 height 28
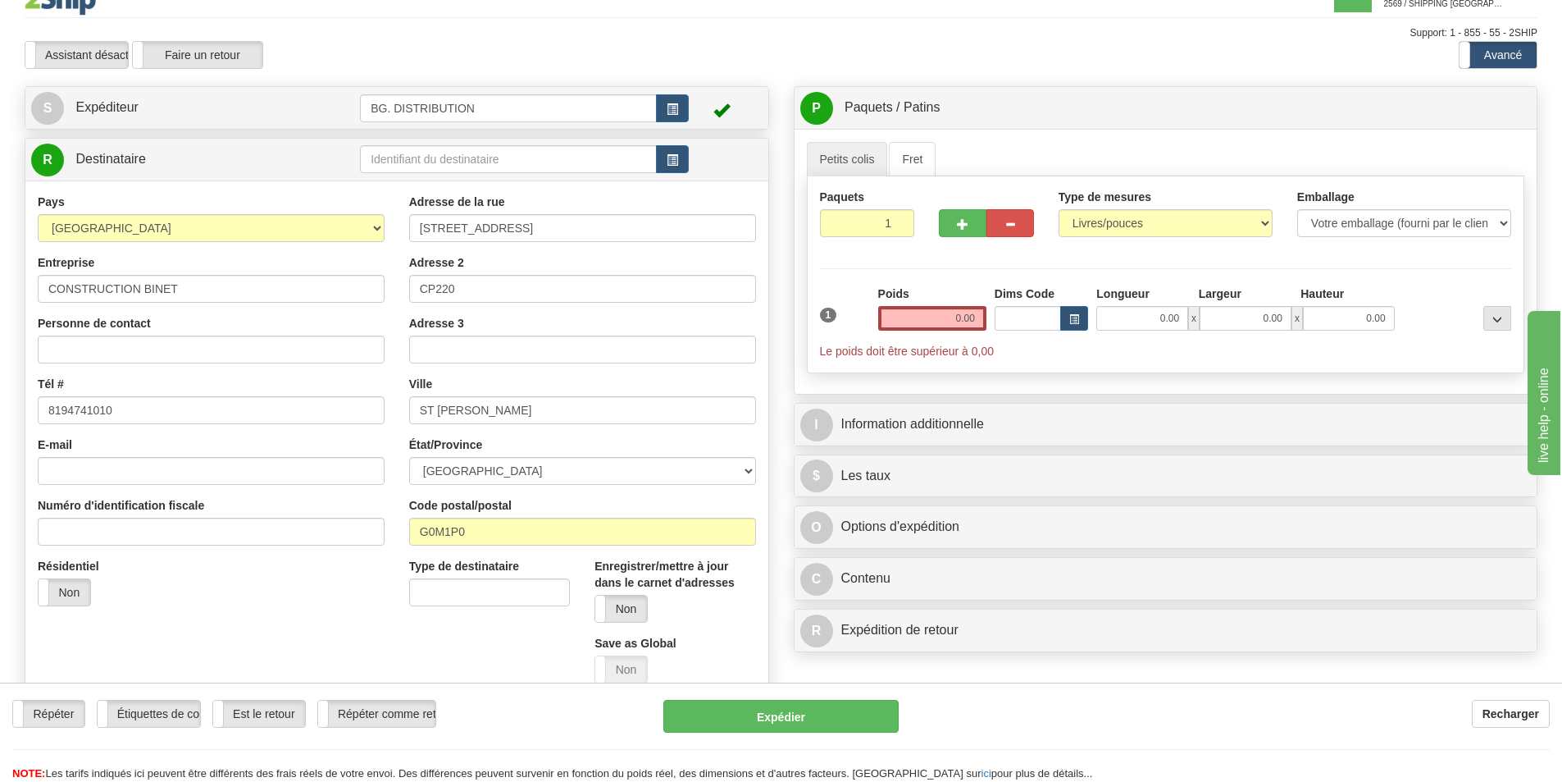
scroll to position [0, 0]
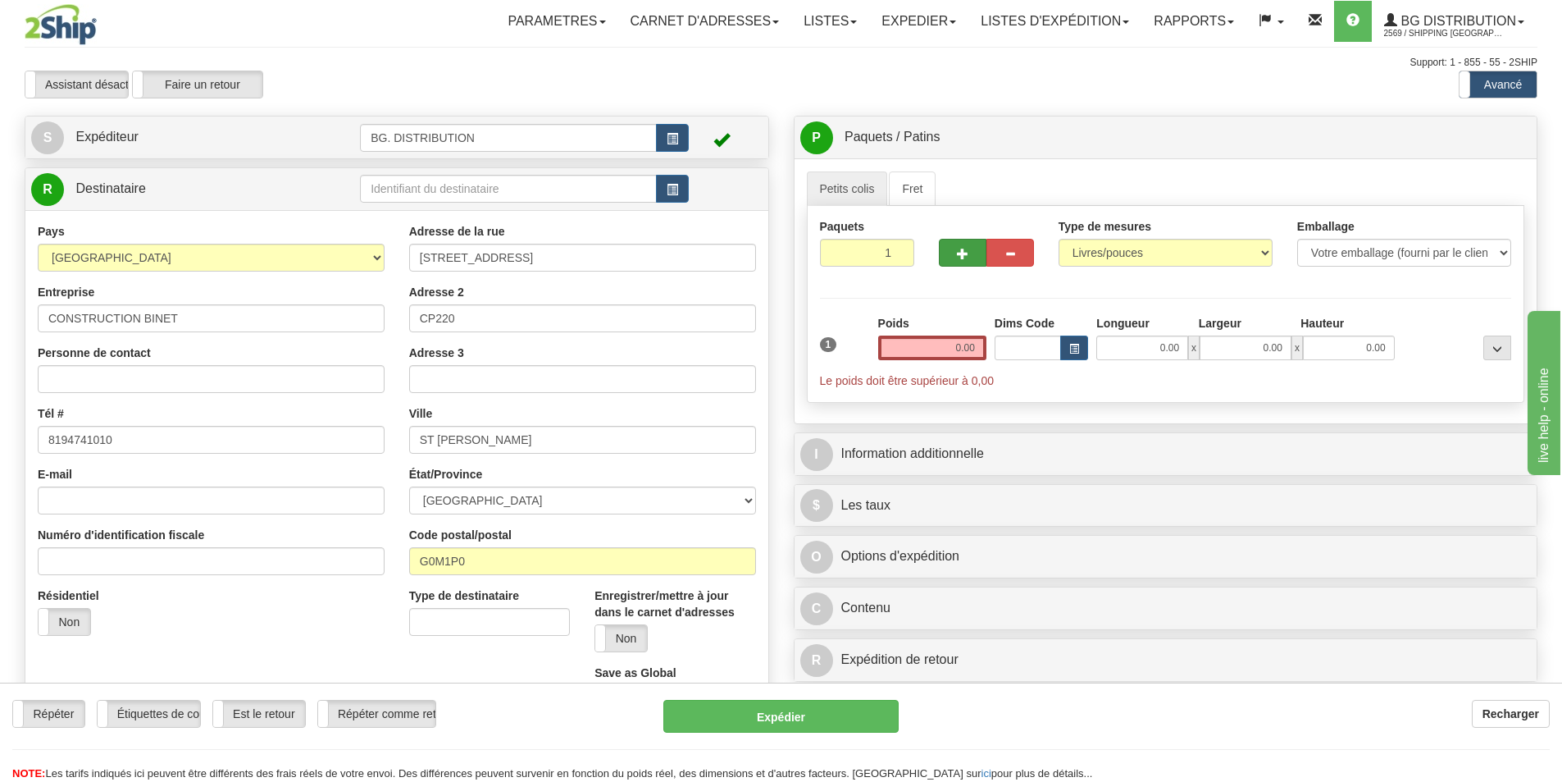
type input "9243385"
click at [964, 260] on button "button" at bounding box center [963, 253] width 48 height 28
type input "2"
click at [1489, 340] on button "..." at bounding box center [1498, 347] width 28 height 25
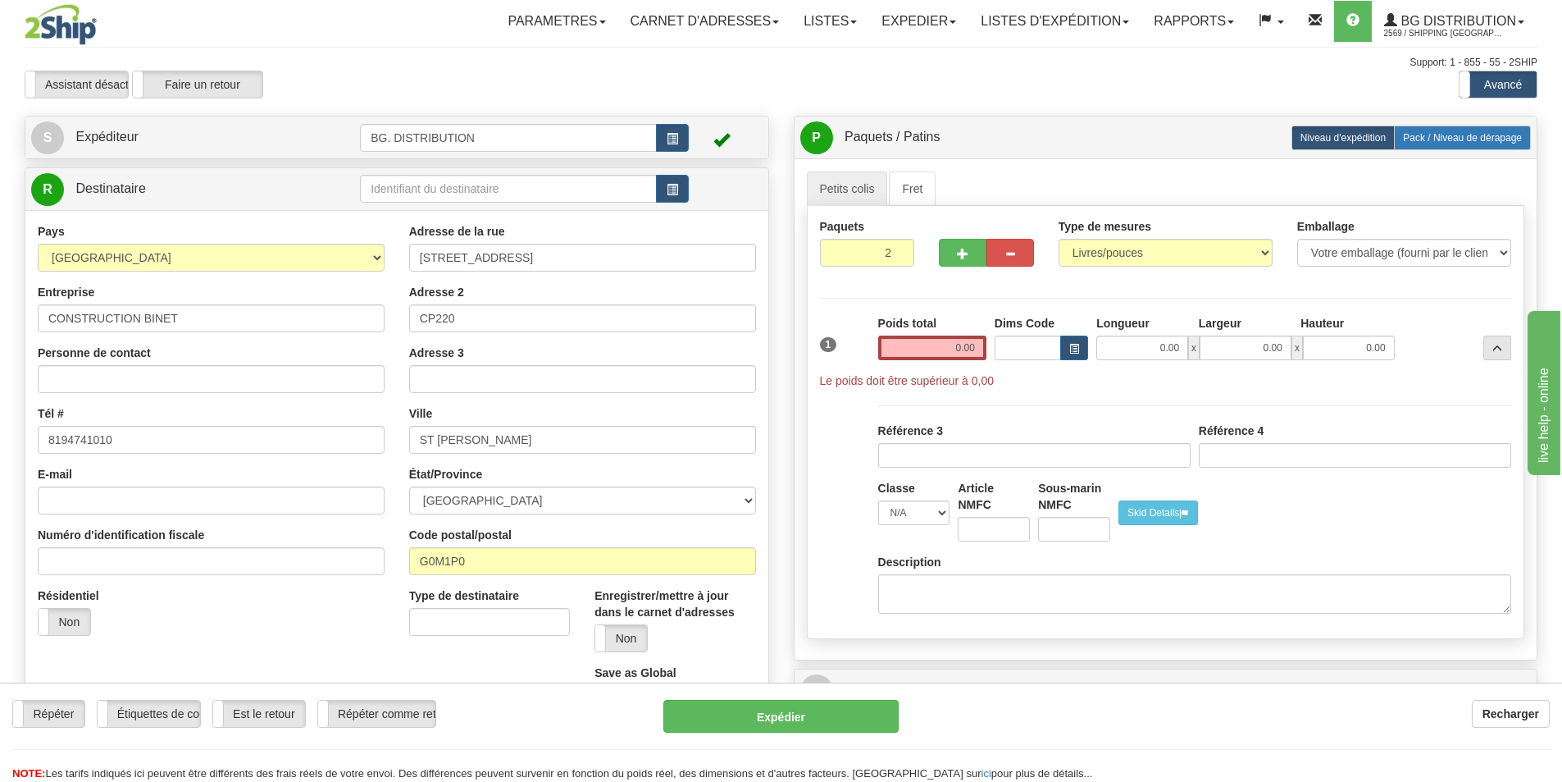
click at [1453, 136] on span "Pack / Niveau de dérapage" at bounding box center [1462, 137] width 119 height 11
radio input "true"
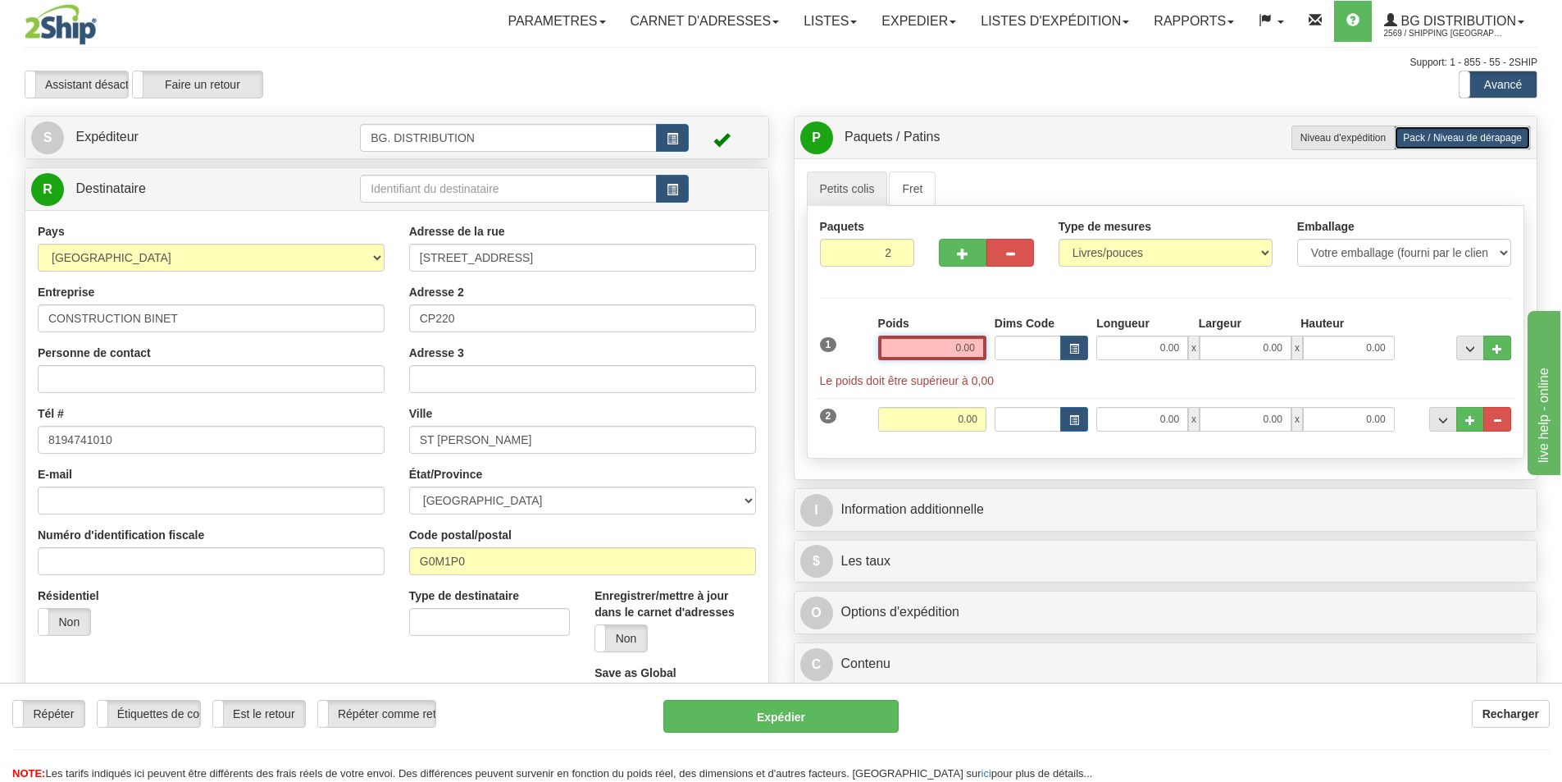
drag, startPoint x: 949, startPoint y: 344, endPoint x: 1034, endPoint y: 353, distance: 85.9
click at [1034, 353] on div "1 Poids 0.00 Dims Code 0.00" at bounding box center [1166, 352] width 700 height 74
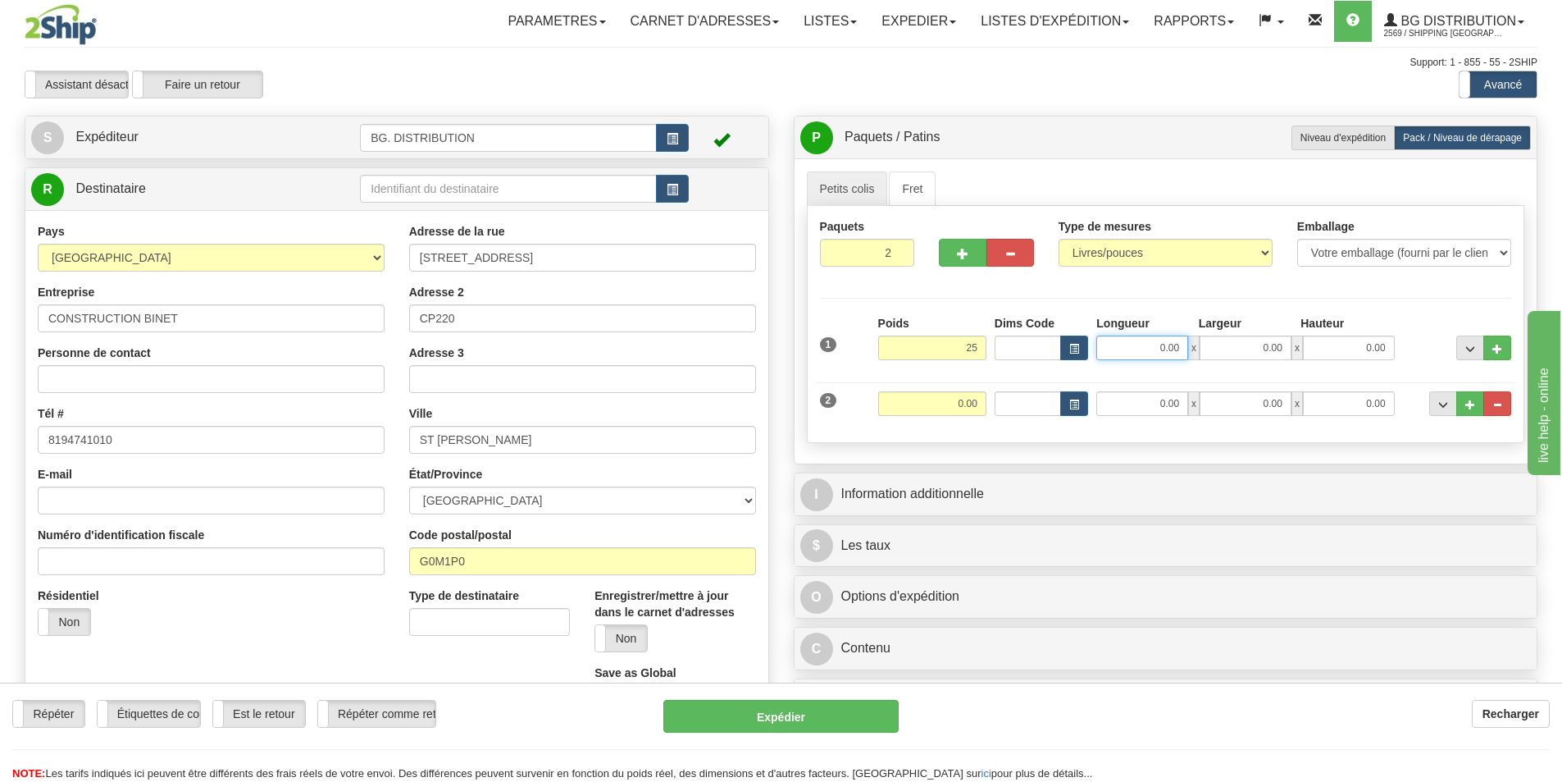
type input "25.00"
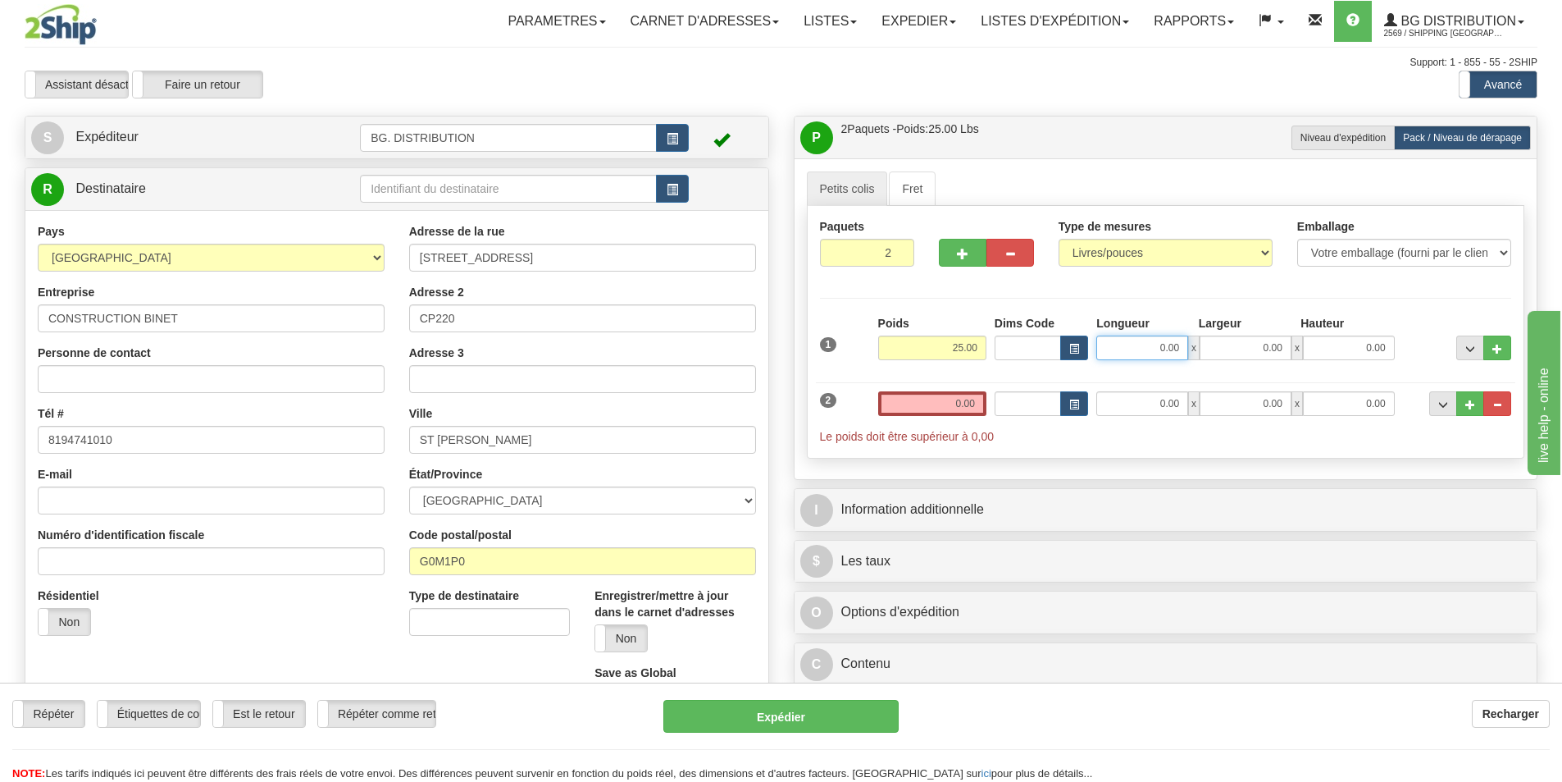
click at [1137, 344] on input "0.00" at bounding box center [1142, 347] width 92 height 25
type input "12.00"
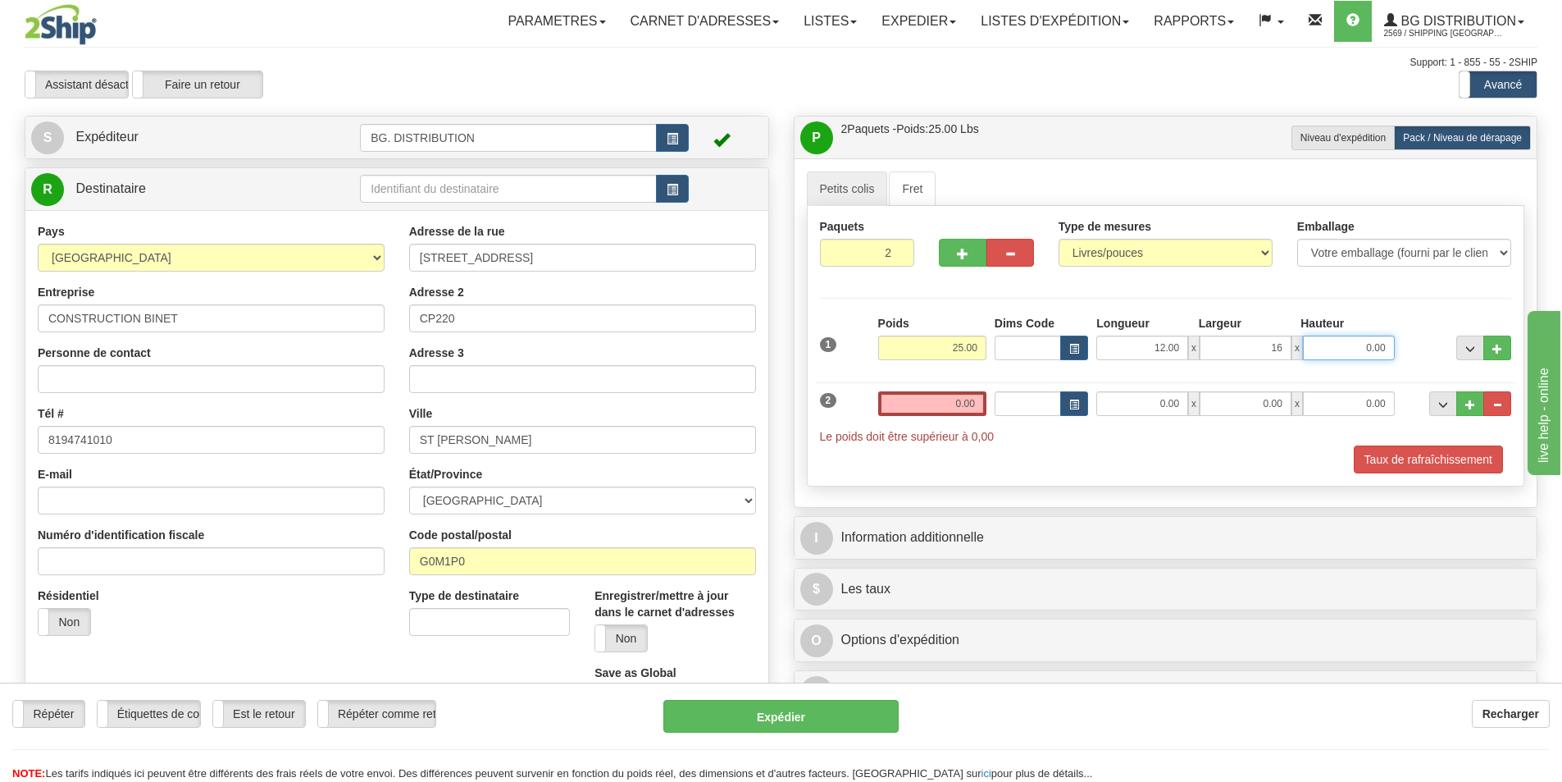
type input "16.00"
type input "10.00"
click at [1434, 362] on div "1 Poids 25.00 Dims Code x x" at bounding box center [1166, 344] width 700 height 58
click at [1500, 349] on span "..." at bounding box center [1498, 348] width 10 height 9
type input "3"
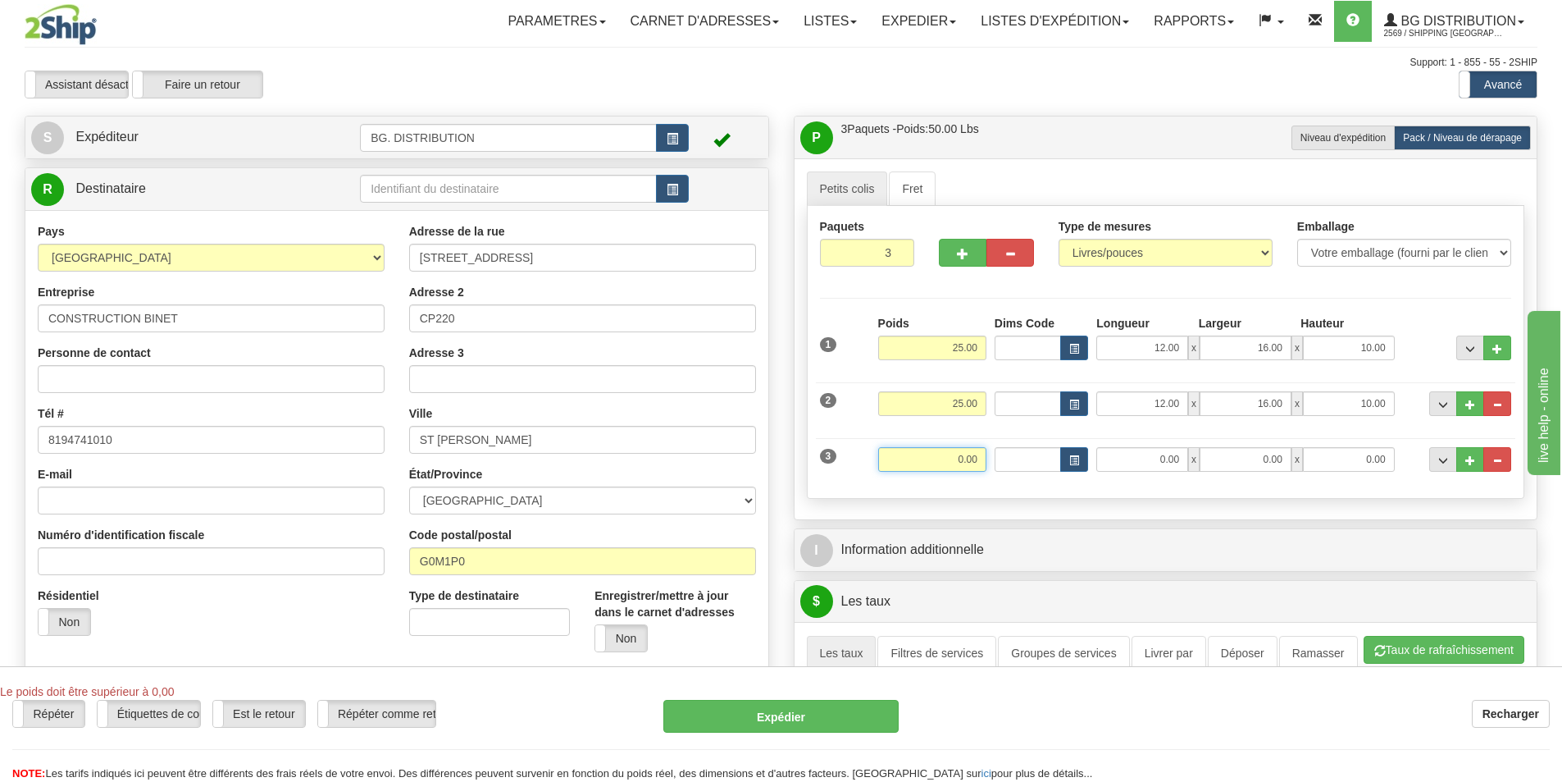
click at [955, 449] on input "0.00" at bounding box center [932, 459] width 108 height 25
type input "10.00"
type input "7.00"
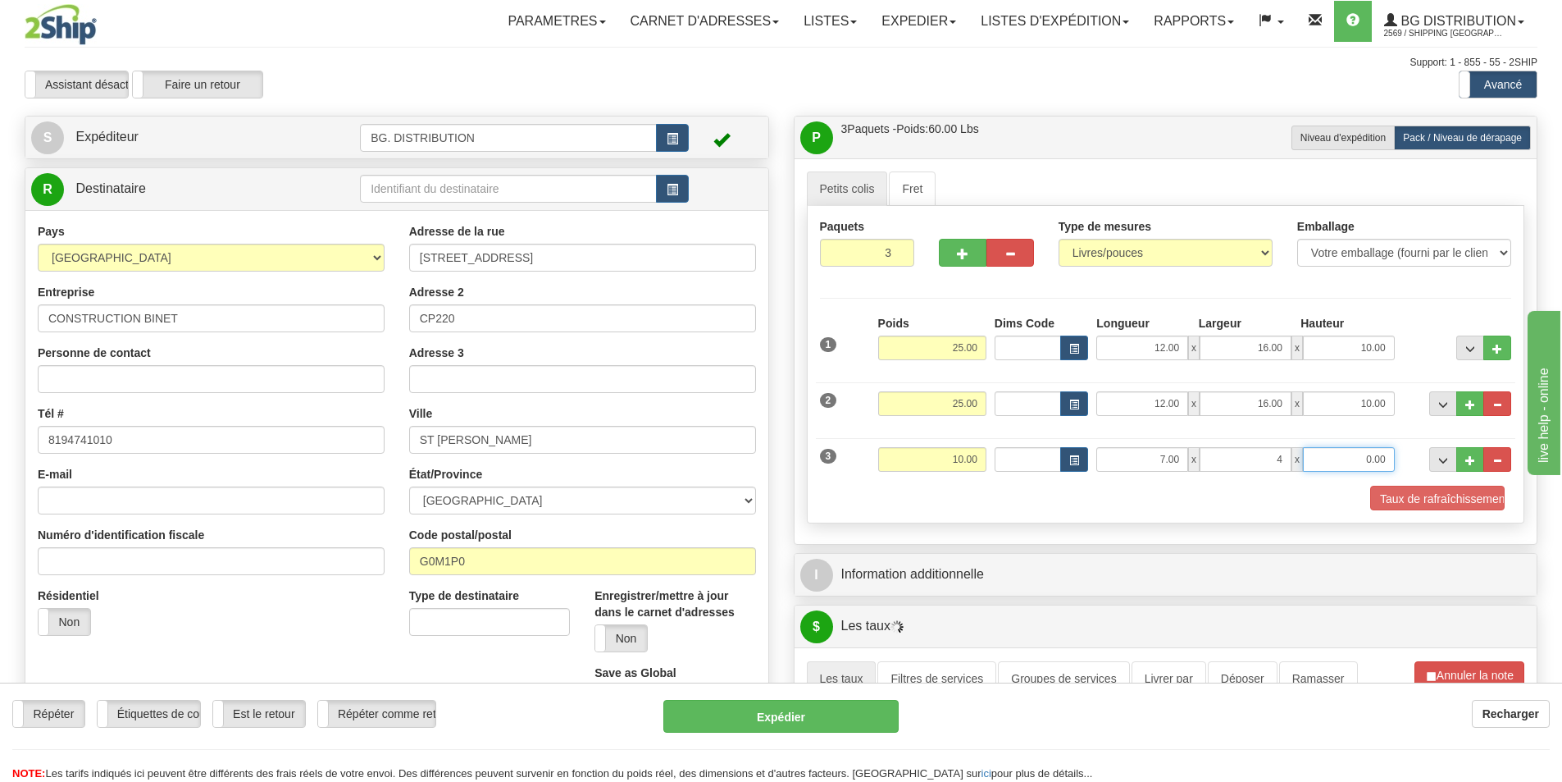
type input "4.00"
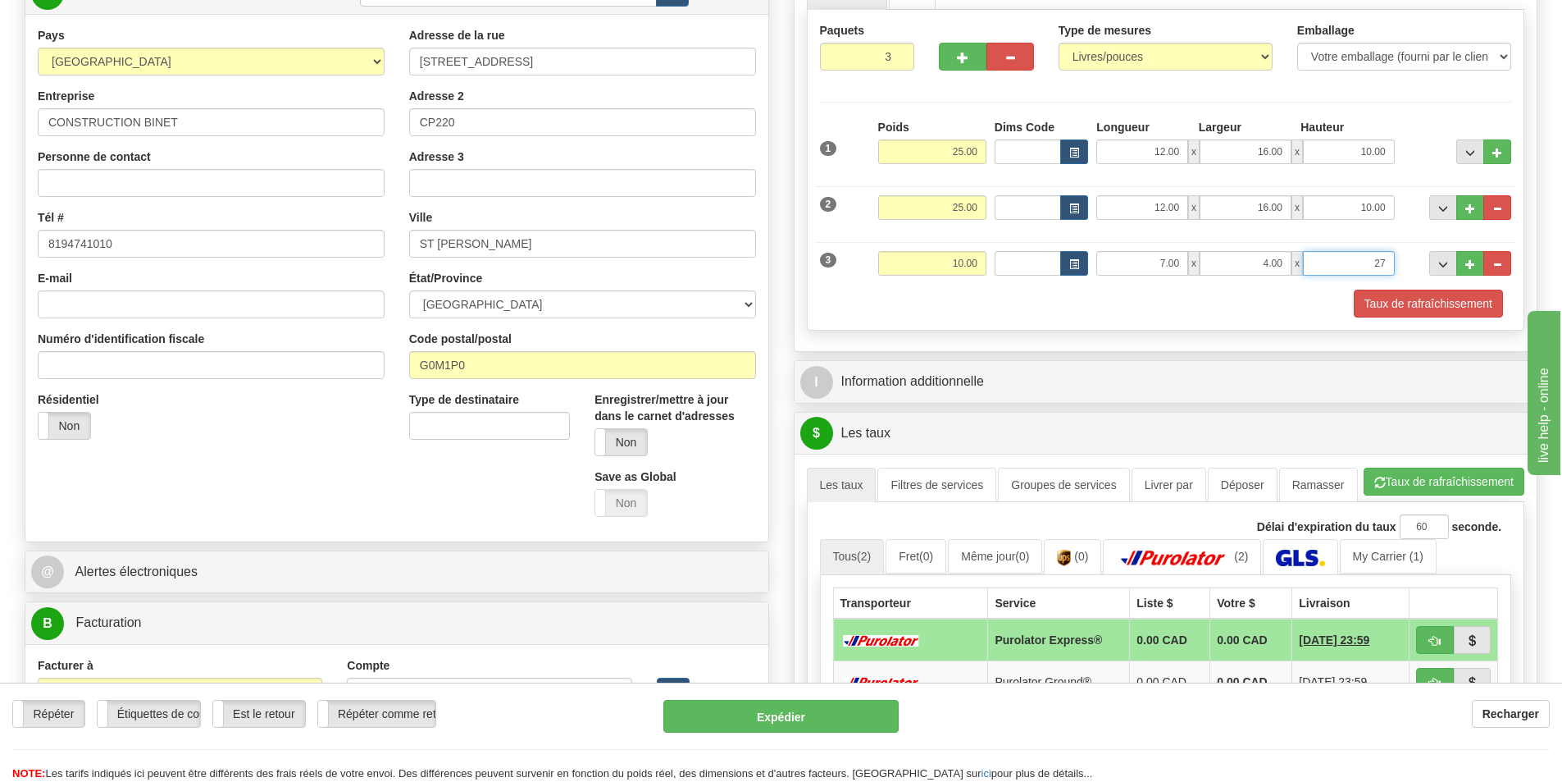
scroll to position [246, 0]
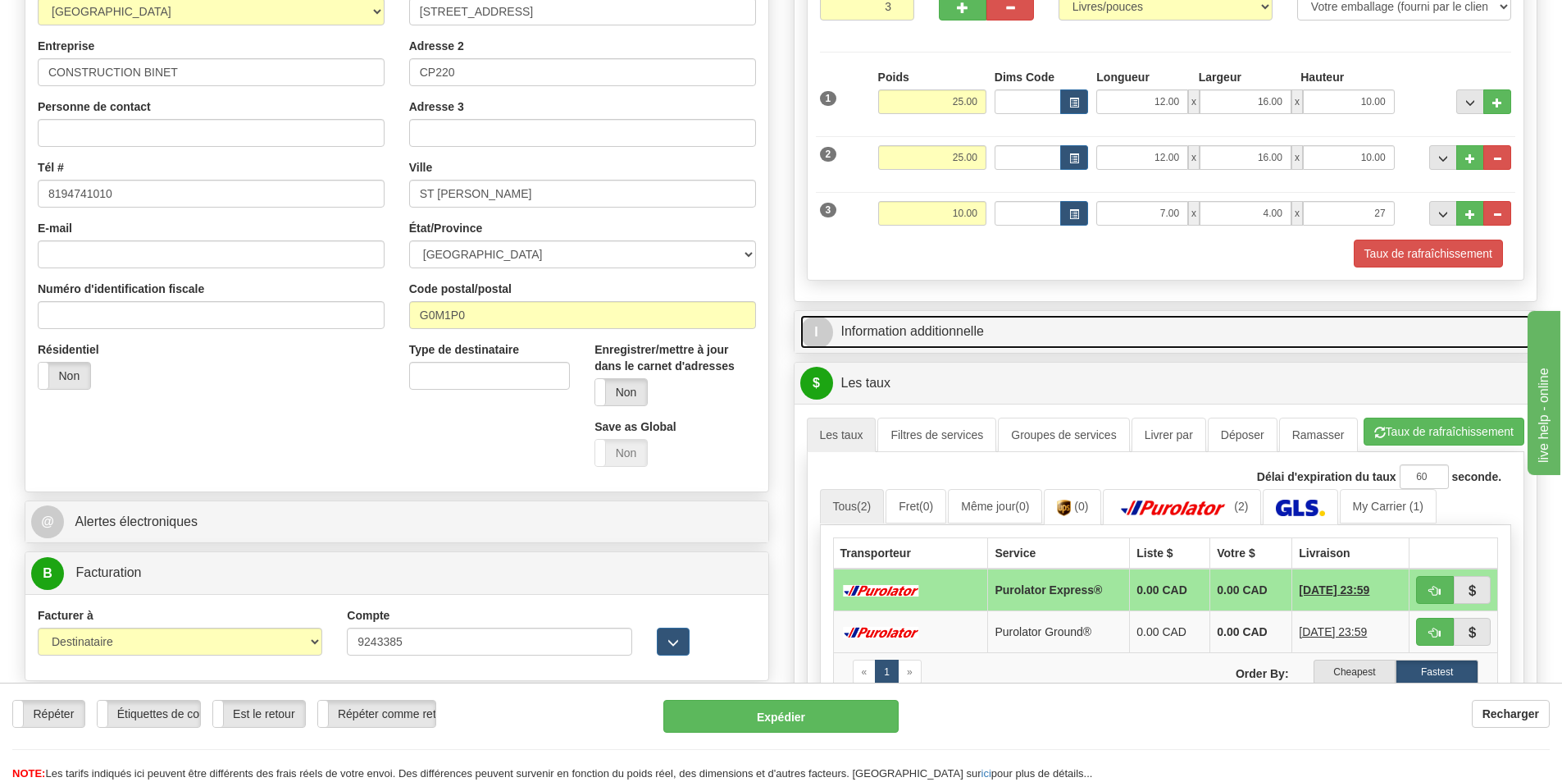
type input "27.00"
click at [981, 333] on link "I Information additionnelle" at bounding box center [1166, 332] width 732 height 34
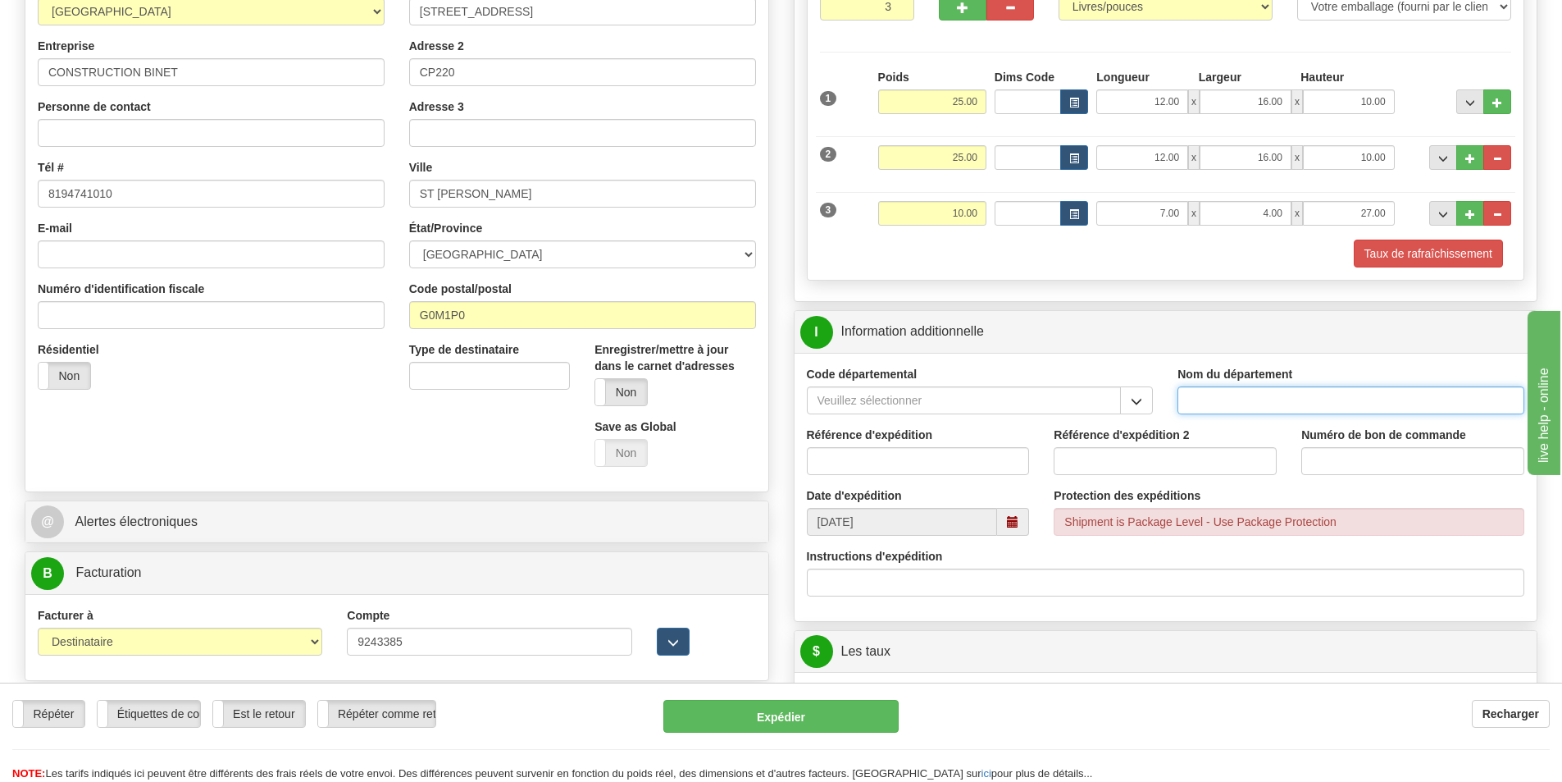
click at [1288, 394] on input "Nom du département" at bounding box center [1351, 400] width 347 height 28
type input "."
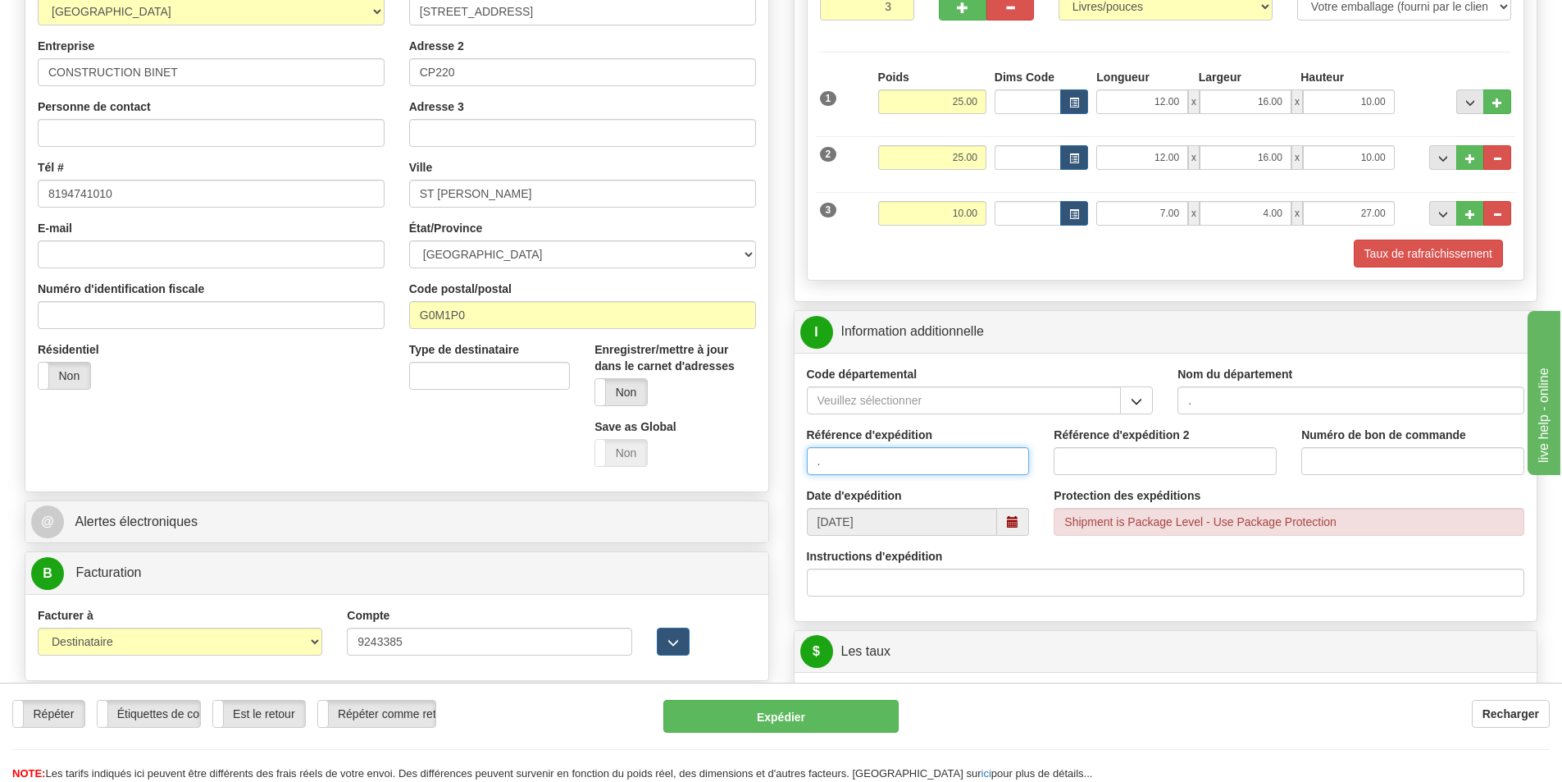
type input "."
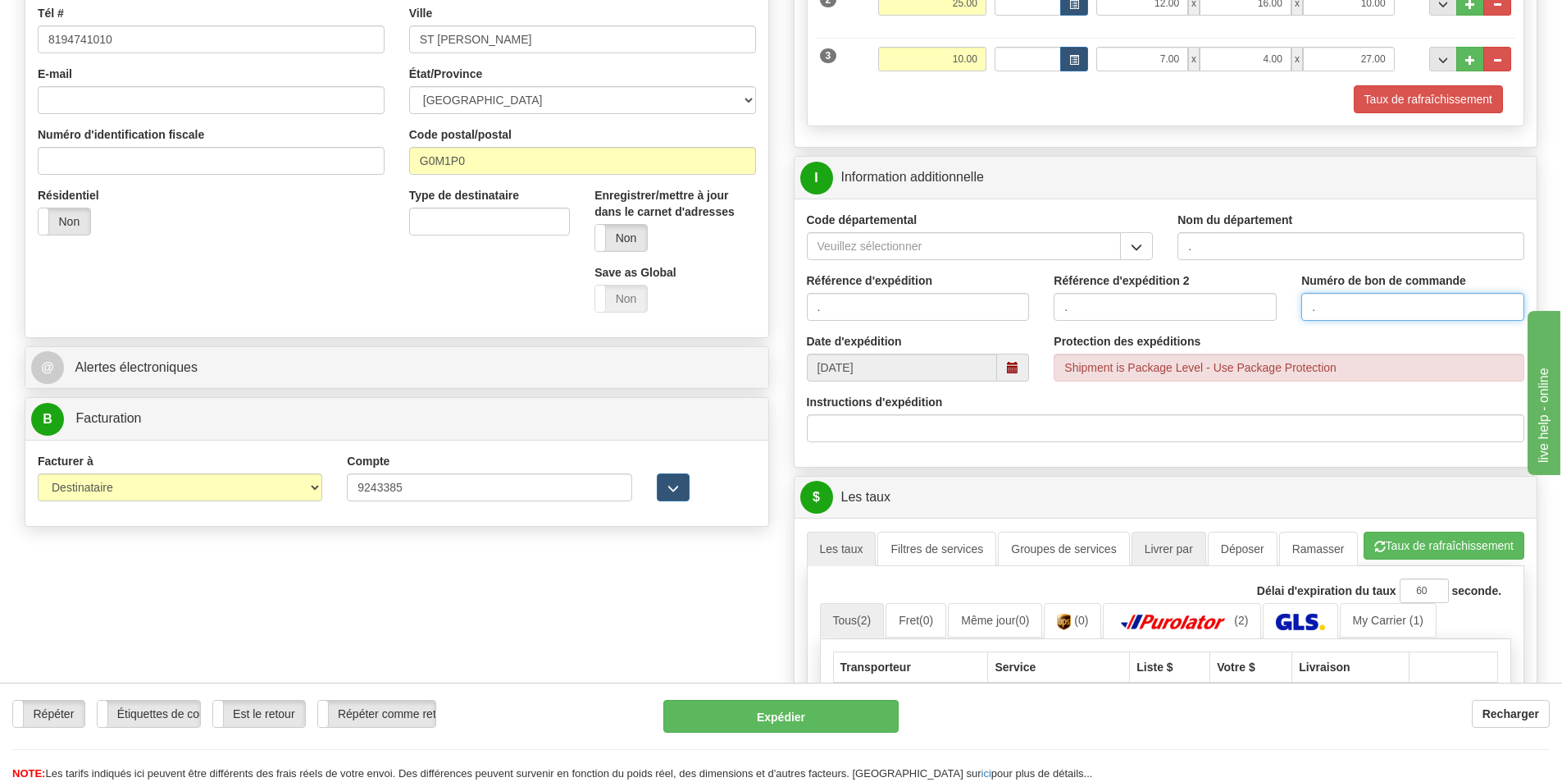
scroll to position [410, 0]
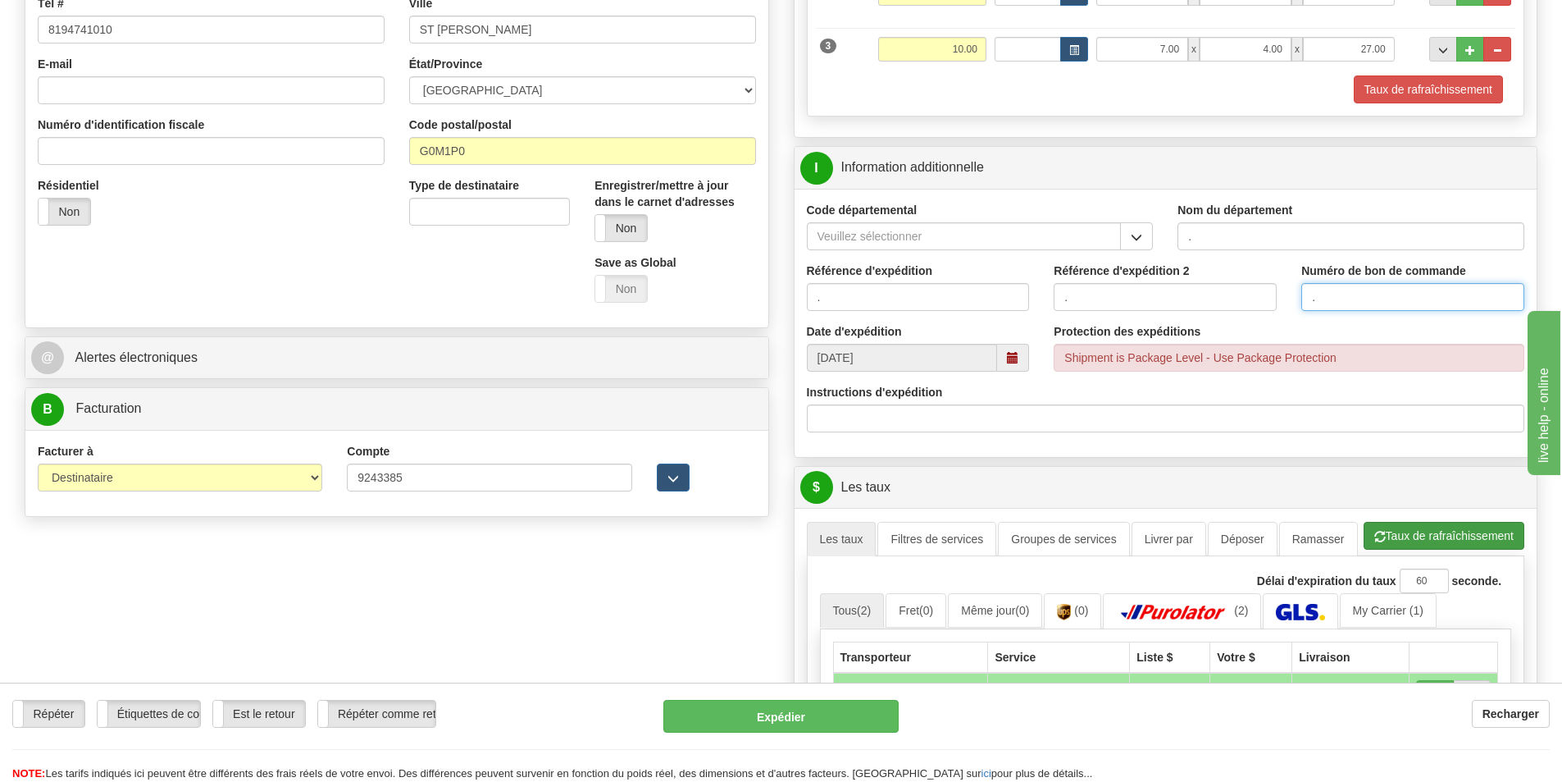
type input "."
click at [1459, 529] on button "Taux de rafraîchissement" at bounding box center [1444, 536] width 161 height 28
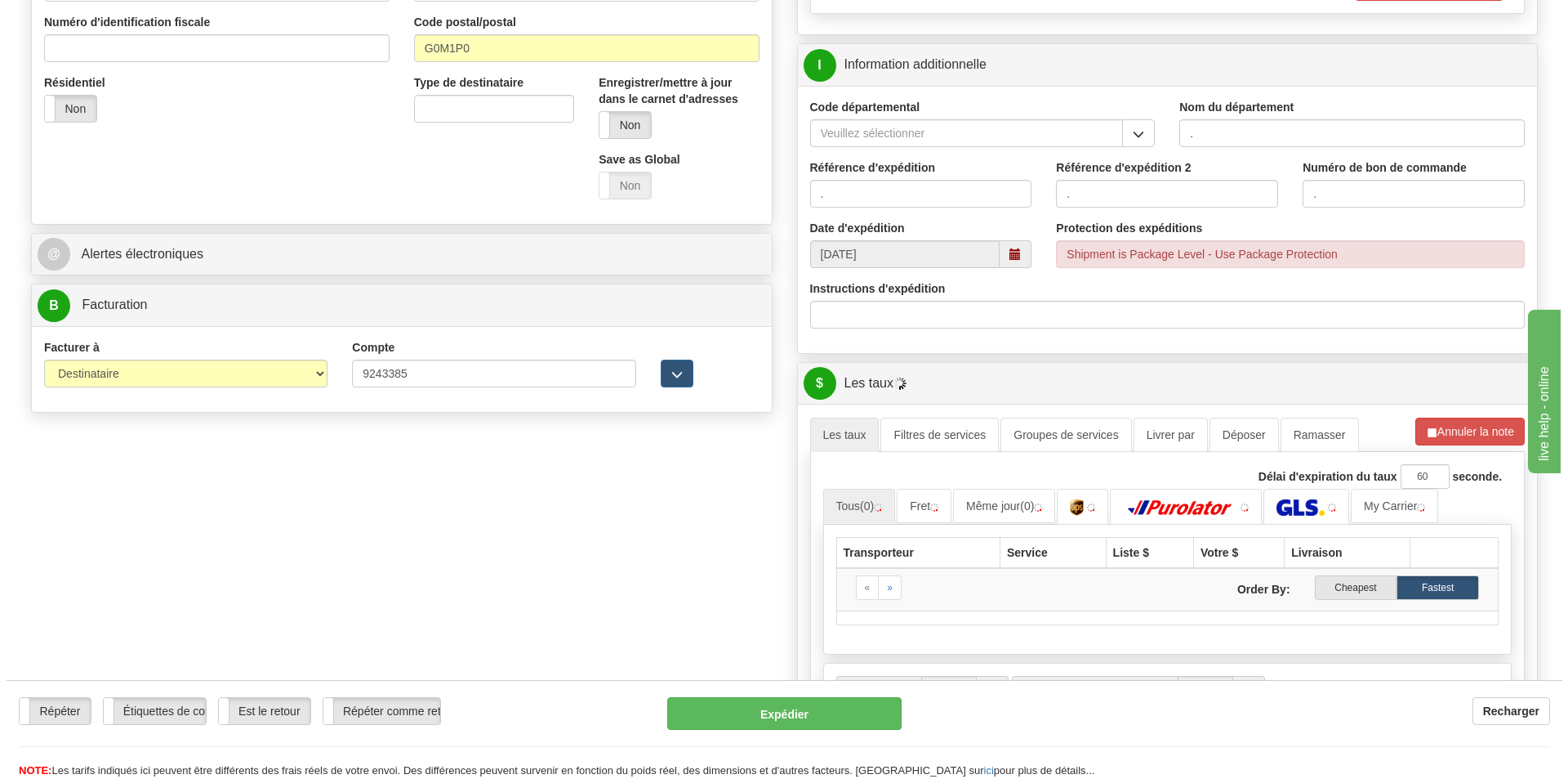
scroll to position [653, 0]
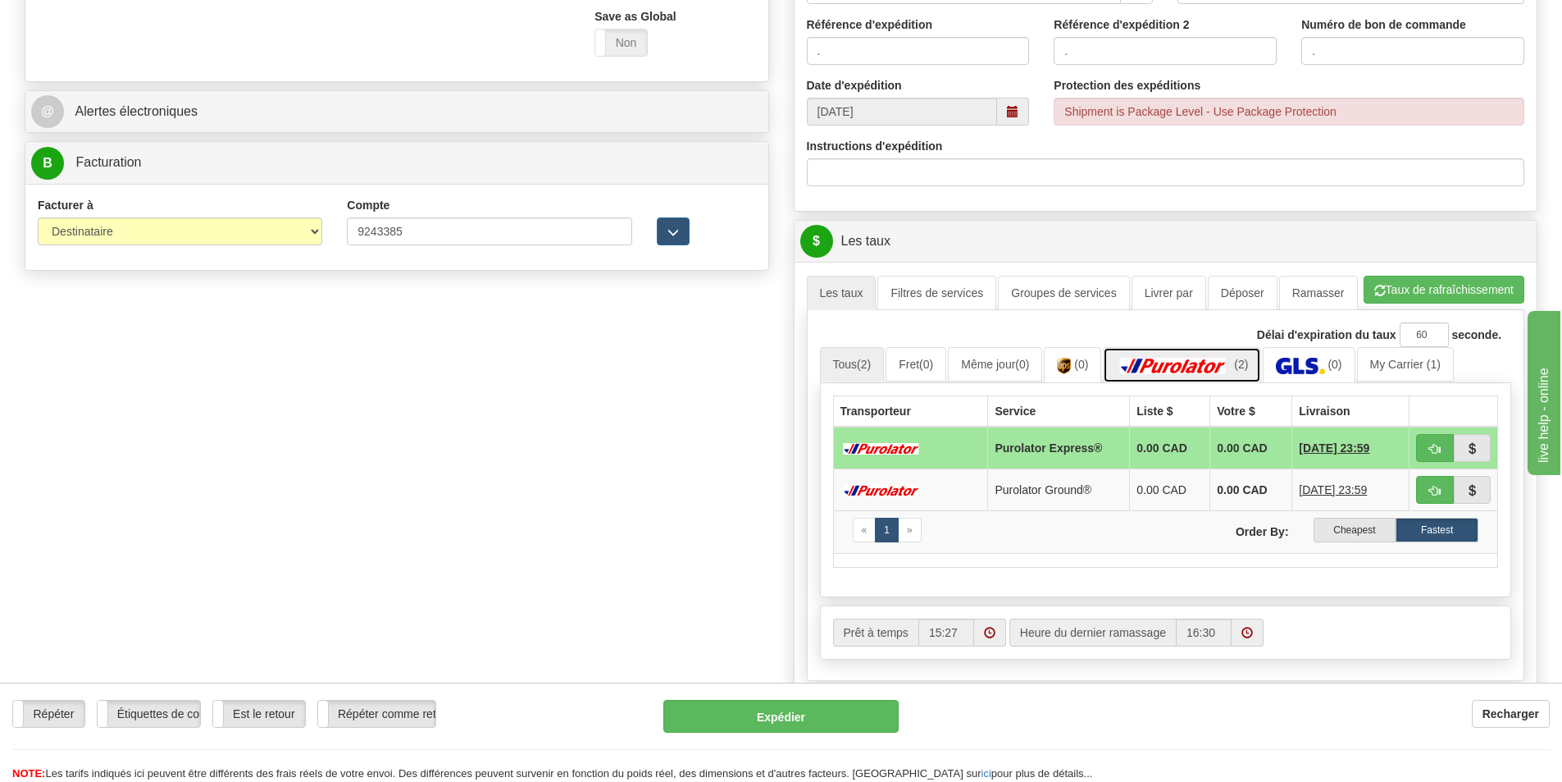
click at [1224, 362] on img at bounding box center [1173, 366] width 115 height 16
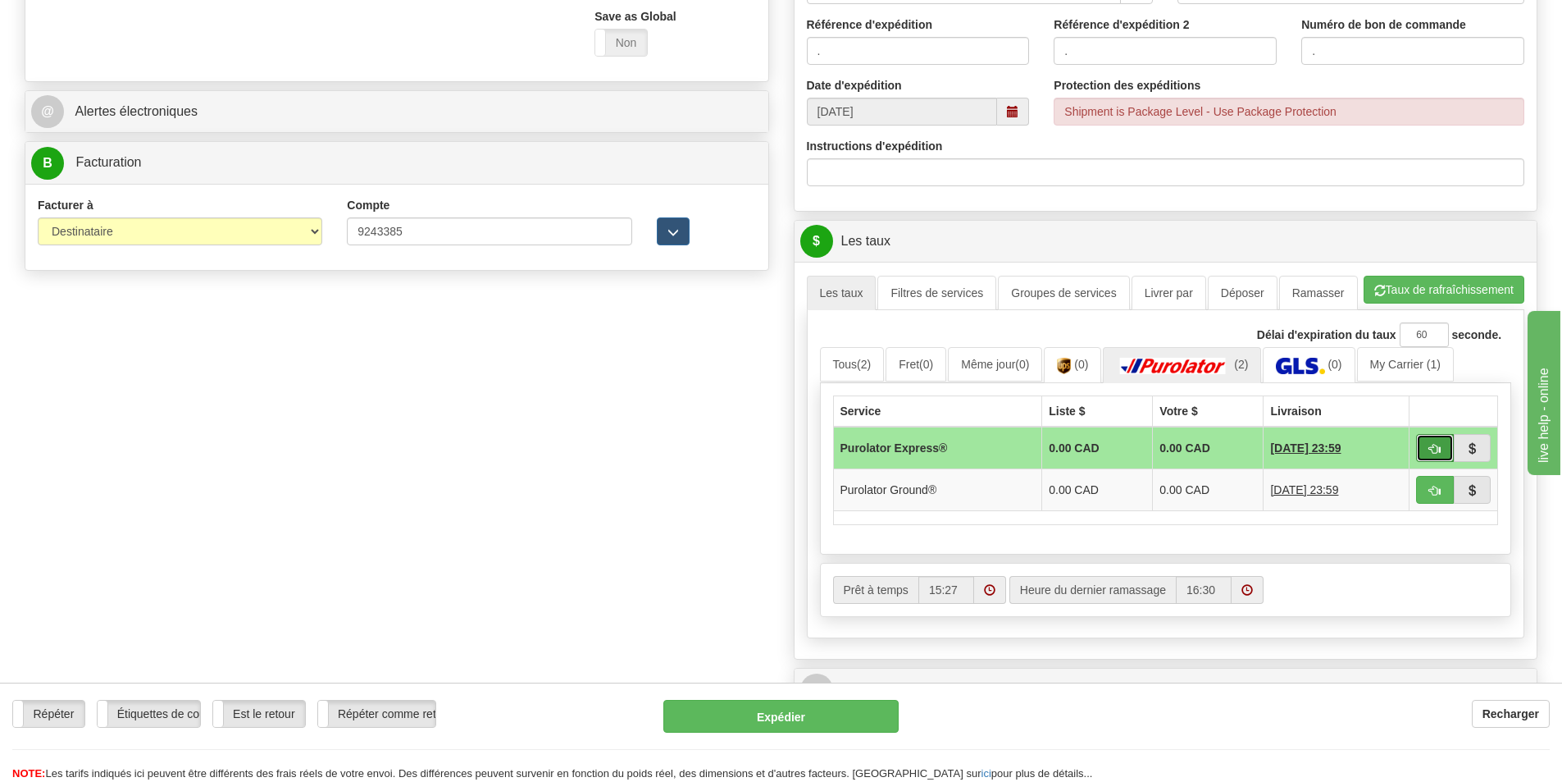
click at [1428, 447] on button "button" at bounding box center [1435, 448] width 38 height 28
type input "202"
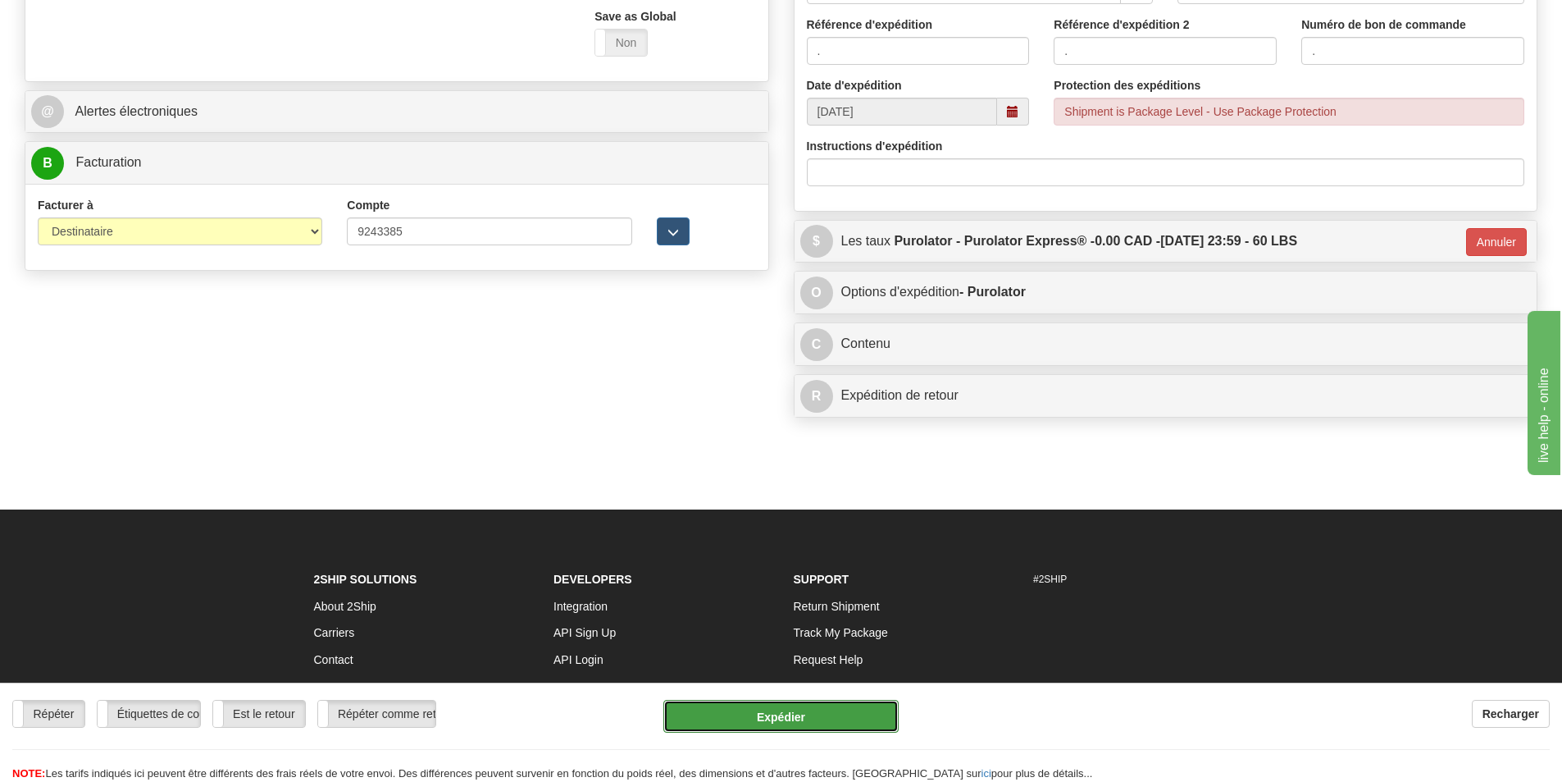
click at [807, 718] on button "Expédier" at bounding box center [780, 716] width 235 height 33
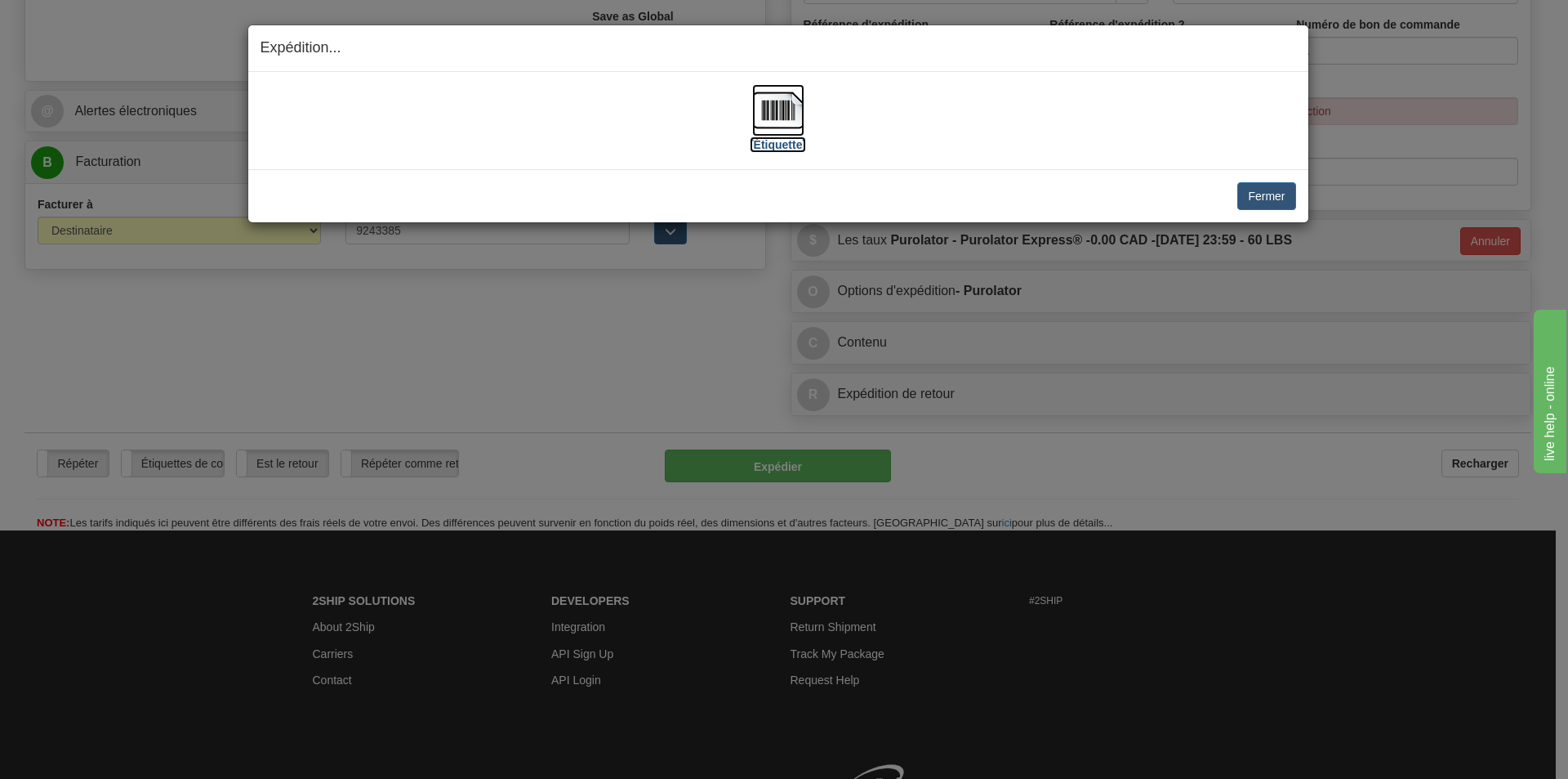
click at [789, 112] on img at bounding box center [778, 110] width 52 height 52
